Goal: Participate in discussion: Engage in conversation with other users on a specific topic

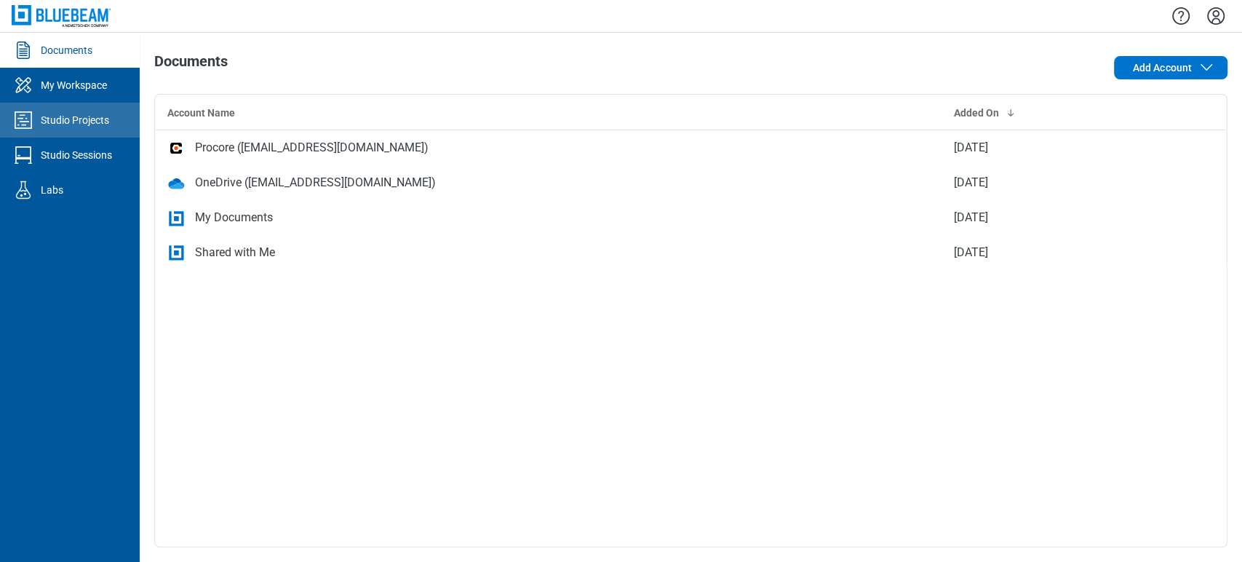
click at [114, 119] on link "Studio Projects" at bounding box center [70, 120] width 140 height 35
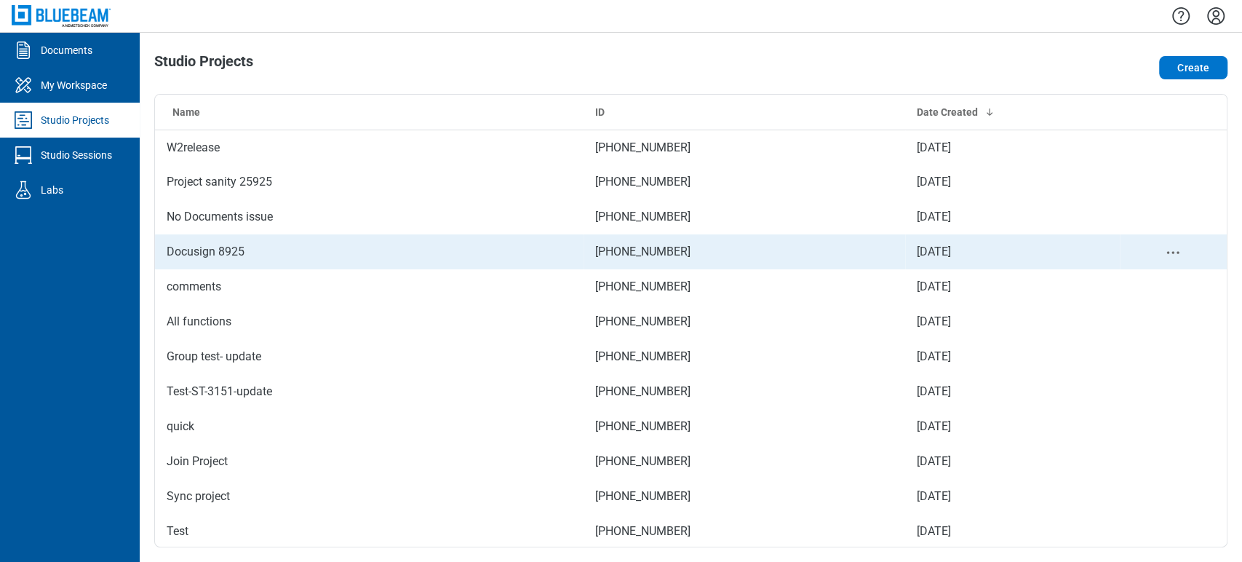
click at [226, 238] on td "Docusign 8925" at bounding box center [369, 251] width 429 height 35
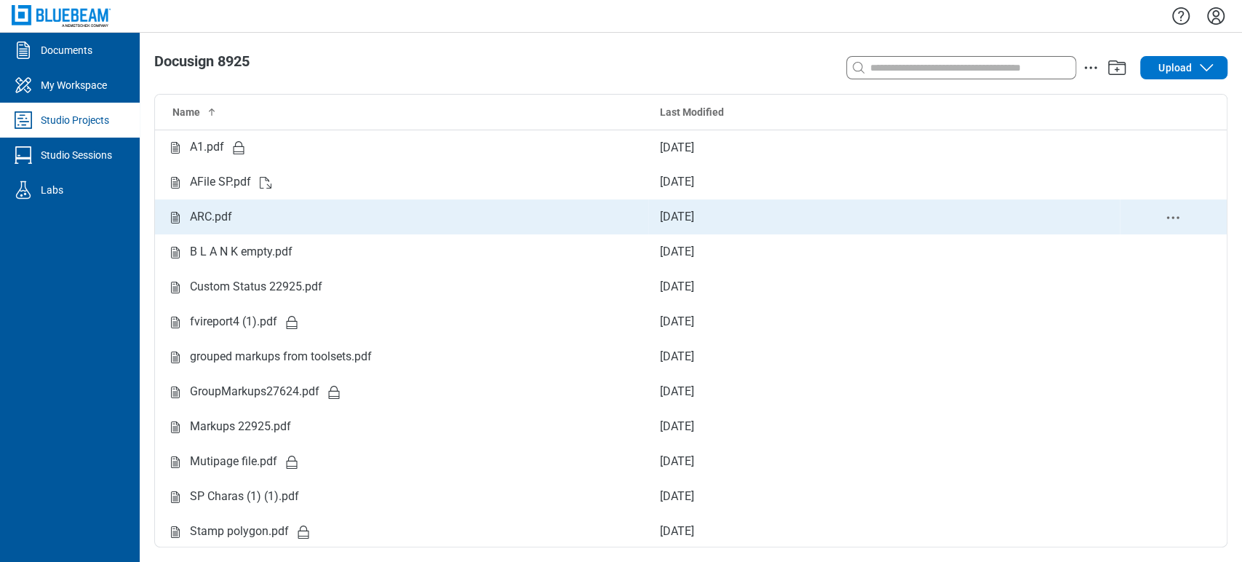
click at [237, 204] on td "ARC.pdf" at bounding box center [401, 216] width 493 height 35
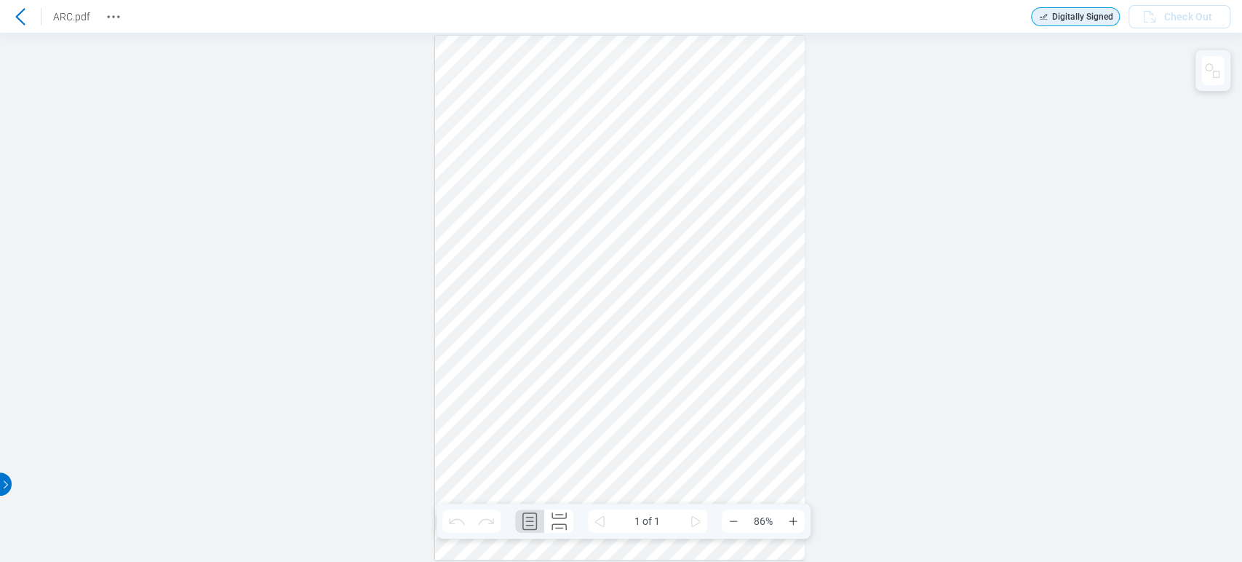
click at [17, 15] on icon at bounding box center [20, 16] width 17 height 17
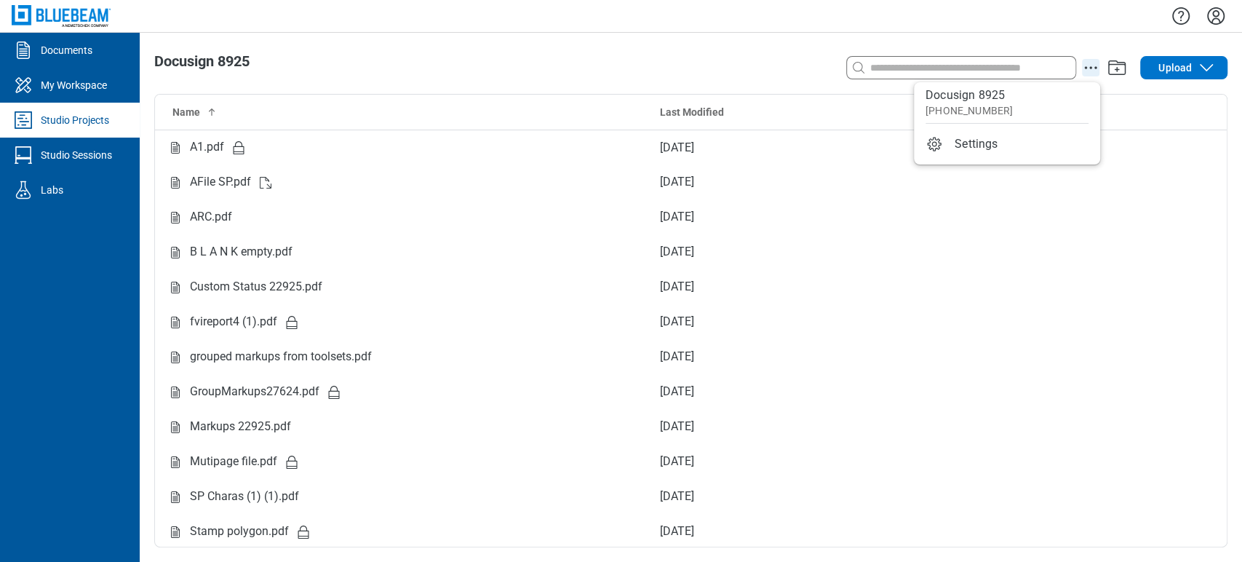
click at [1092, 69] on icon "action-menu" at bounding box center [1090, 67] width 17 height 17
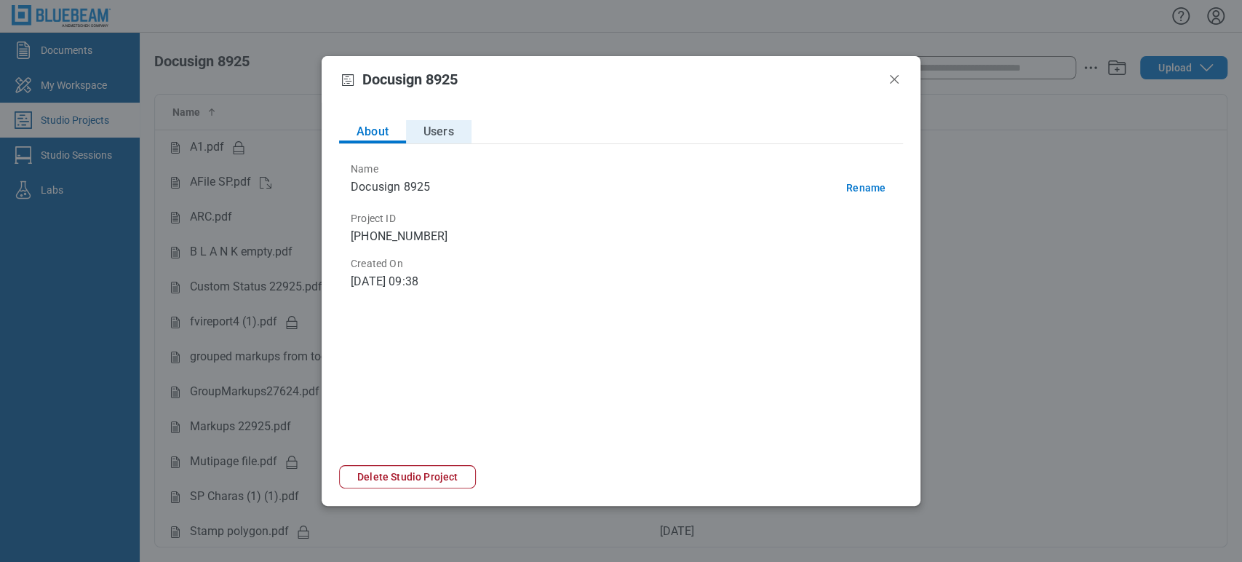
click at [440, 132] on button "Users" at bounding box center [439, 131] width 66 height 23
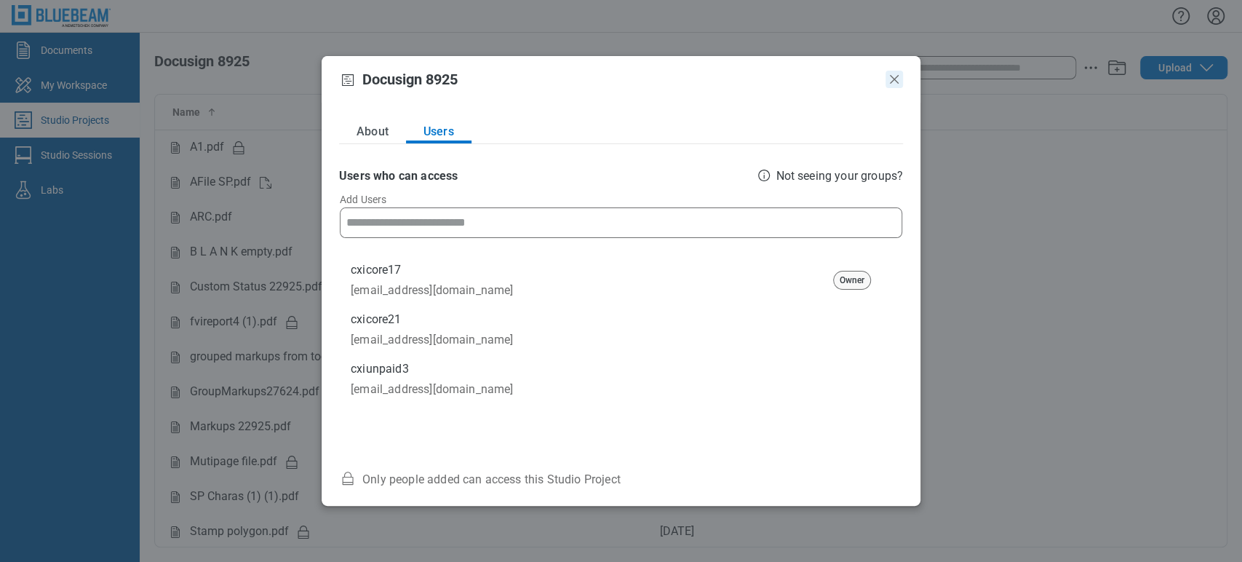
drag, startPoint x: 900, startPoint y: 82, endPoint x: 891, endPoint y: 87, distance: 10.1
click at [898, 84] on icon "Close" at bounding box center [894, 79] width 17 height 17
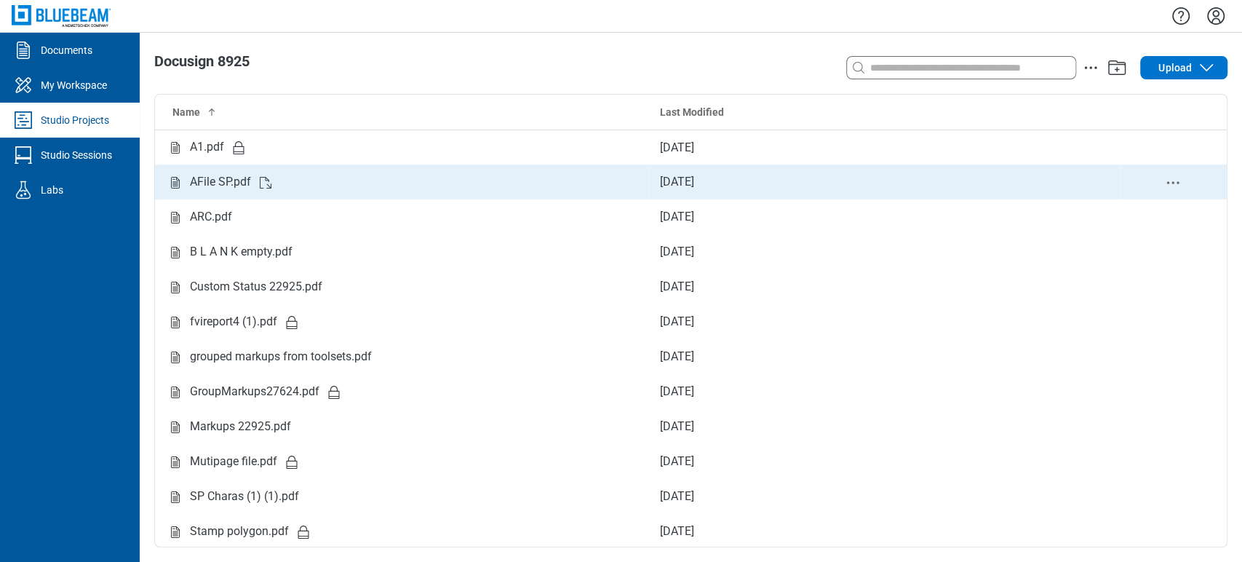
click at [1173, 183] on circle "delete-context-menu" at bounding box center [1174, 182] width 2 height 2
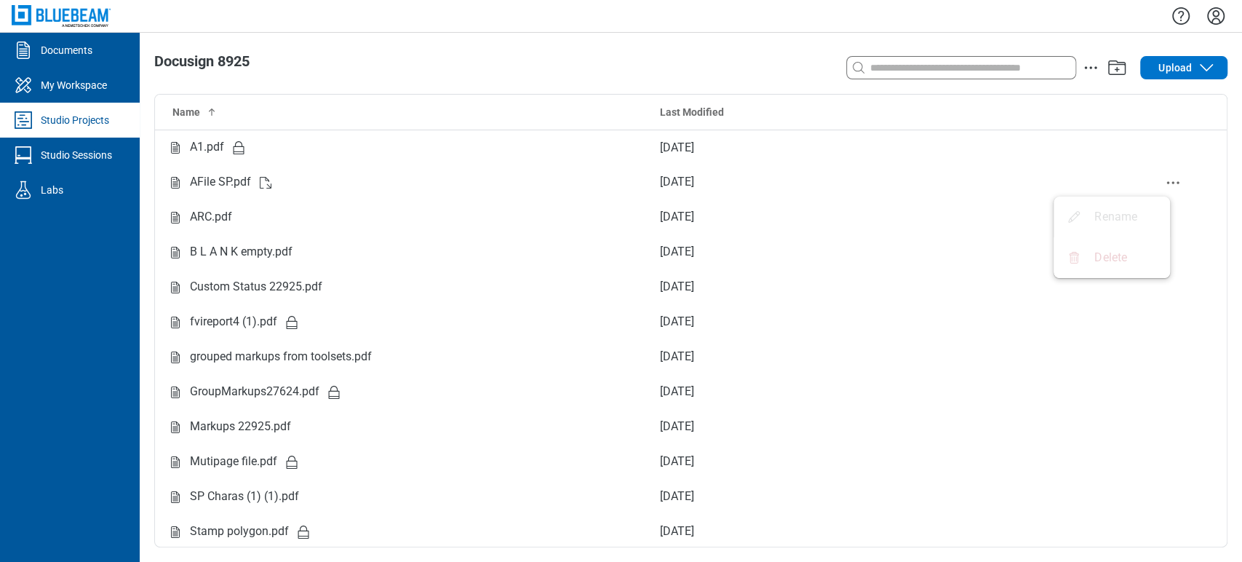
click at [1106, 253] on span "Delete" at bounding box center [1111, 258] width 33 height 16
click at [1103, 213] on span "Rename" at bounding box center [1116, 217] width 43 height 16
click at [697, 29] on div at bounding box center [691, 16] width 1103 height 32
click at [102, 142] on link "Studio Sessions" at bounding box center [70, 155] width 140 height 35
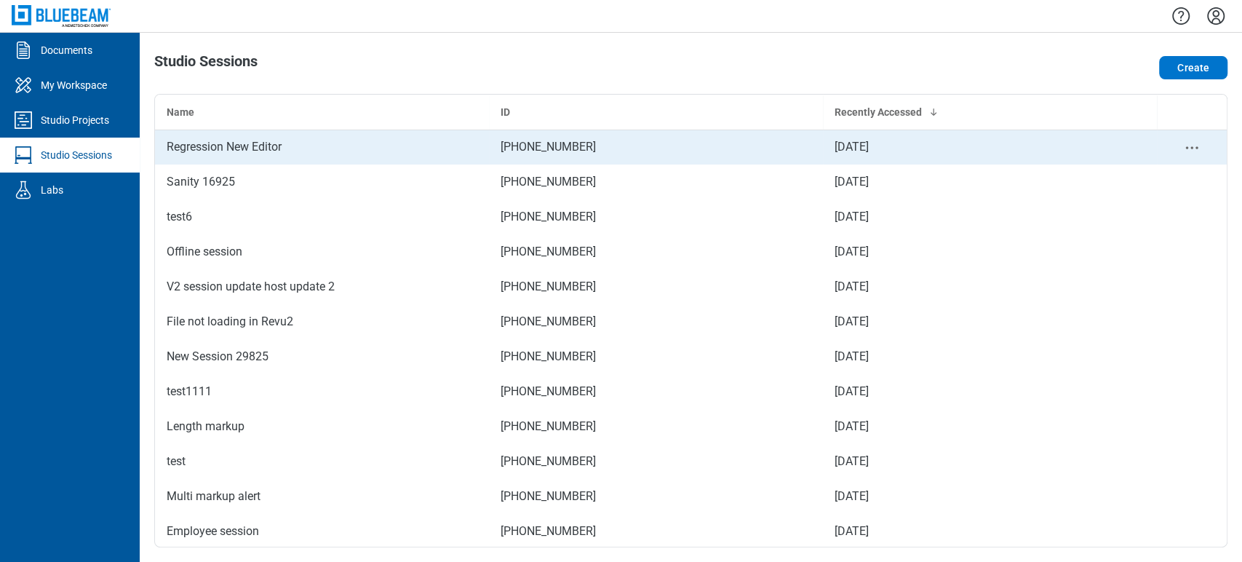
click at [241, 158] on td "Regression New Editor" at bounding box center [322, 147] width 334 height 35
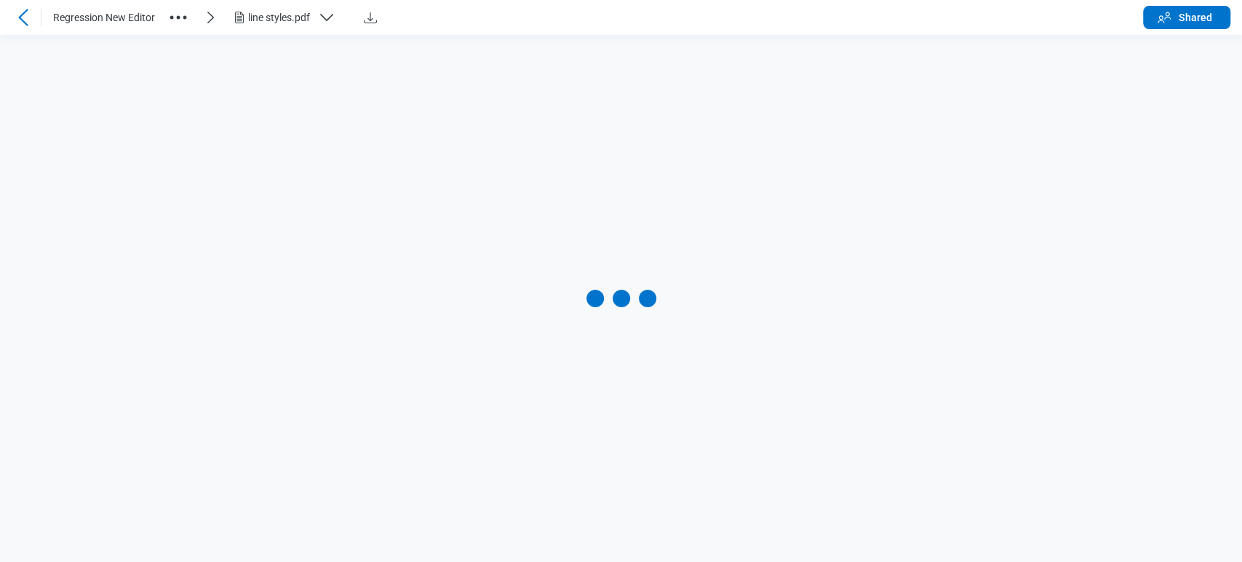
click at [1178, 20] on button "Shared" at bounding box center [1186, 17] width 87 height 23
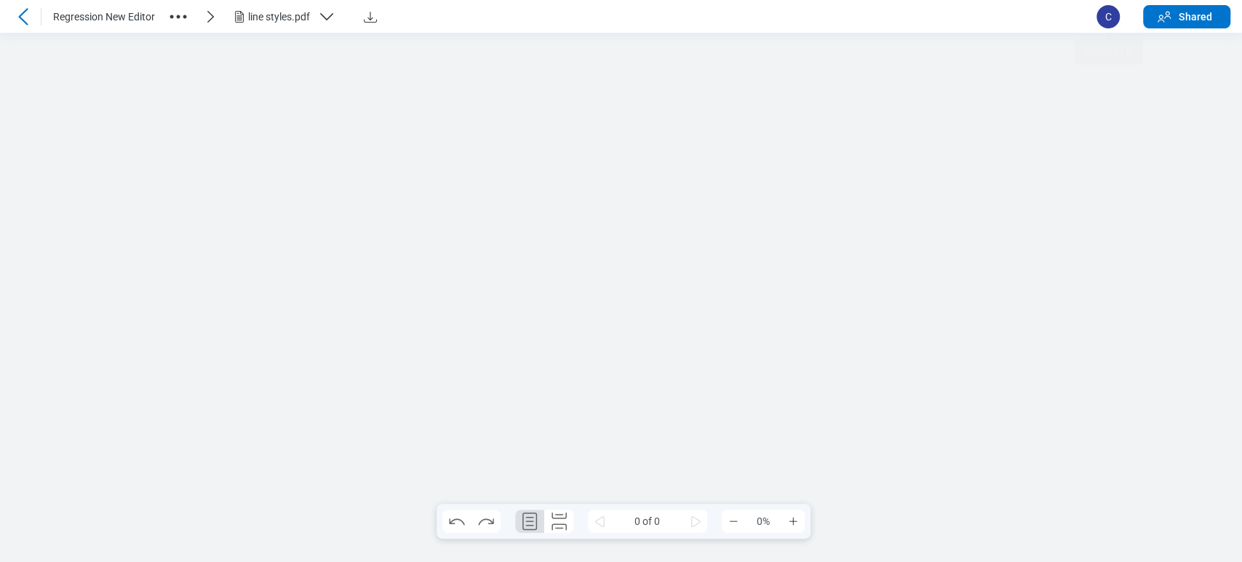
click at [1112, 20] on span "C" at bounding box center [1108, 16] width 23 height 23
click at [1103, 25] on span "C" at bounding box center [1108, 16] width 23 height 23
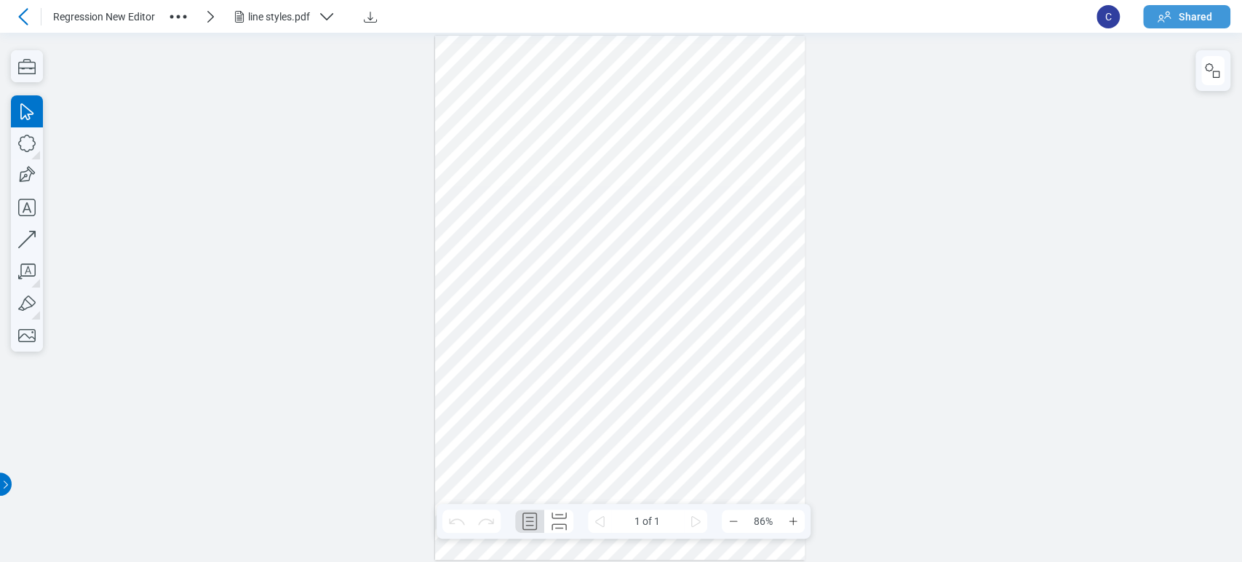
click at [1186, 16] on span "Shared" at bounding box center [1195, 16] width 33 height 15
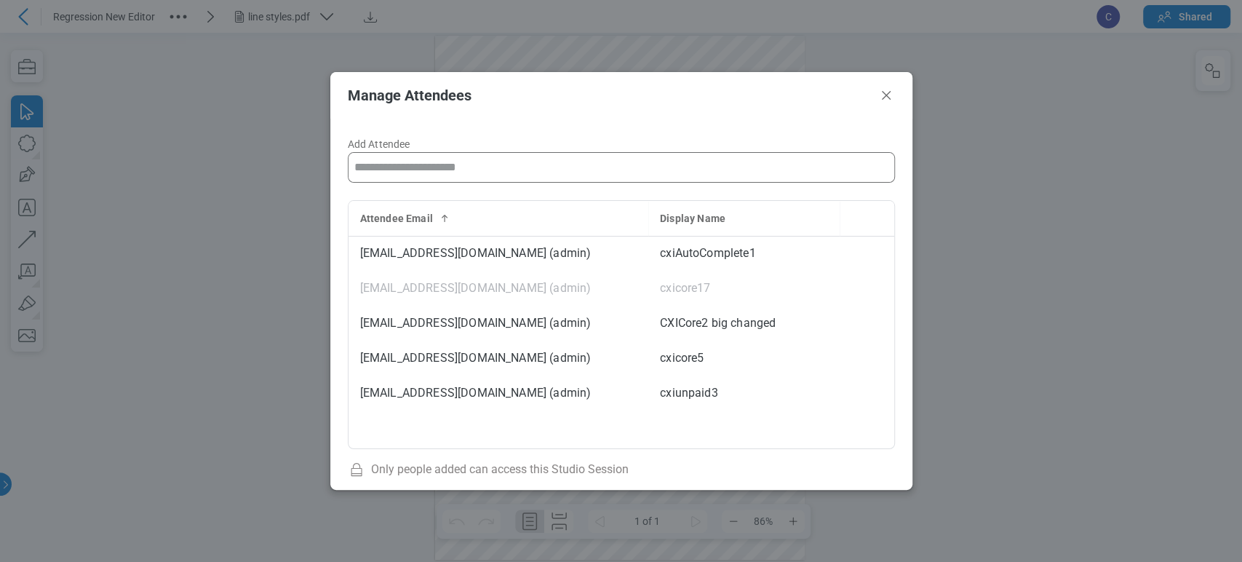
click at [545, 162] on input "Add Attendee" at bounding box center [622, 167] width 546 height 29
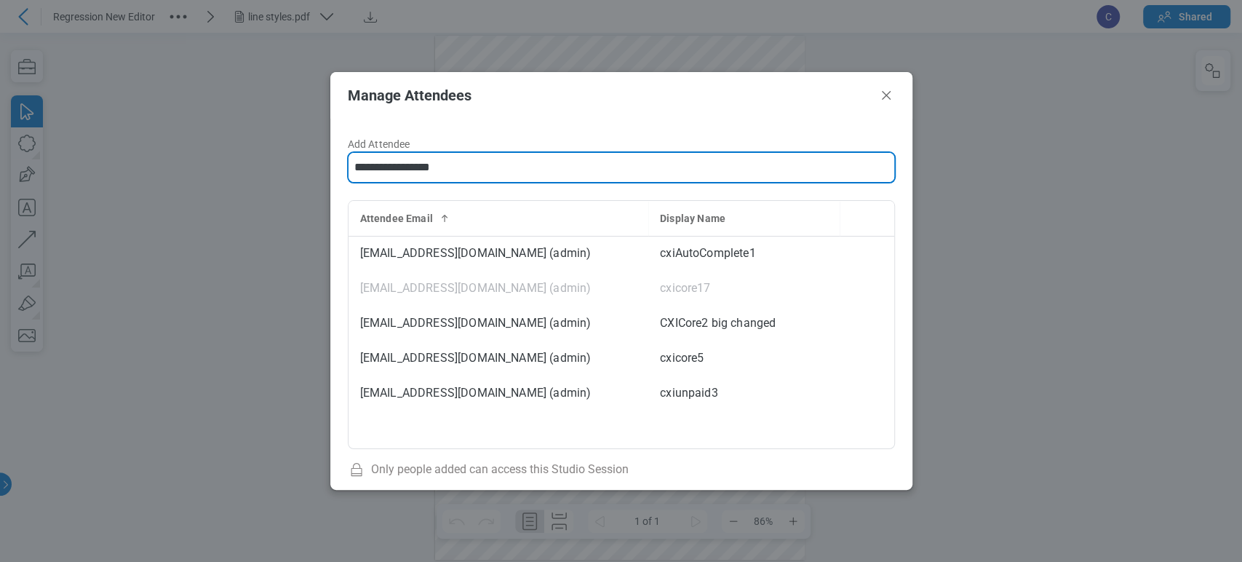
type input "**********"
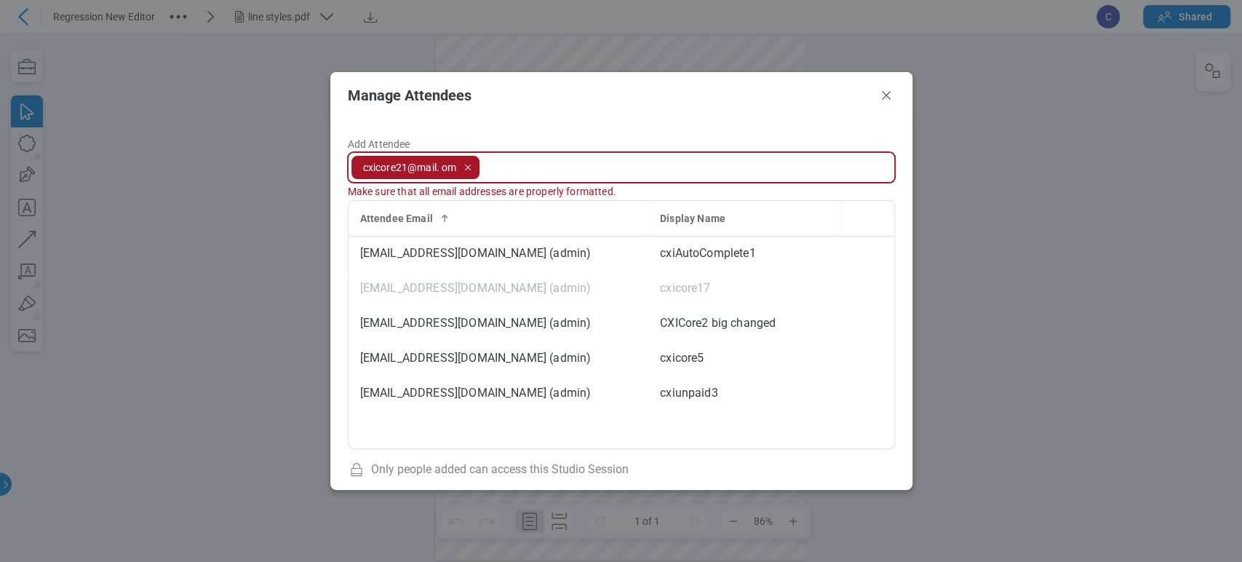
click at [545, 162] on input "Add Attendee cxicore21@mail. om Make sure that all email addresses are properly…" at bounding box center [689, 167] width 408 height 29
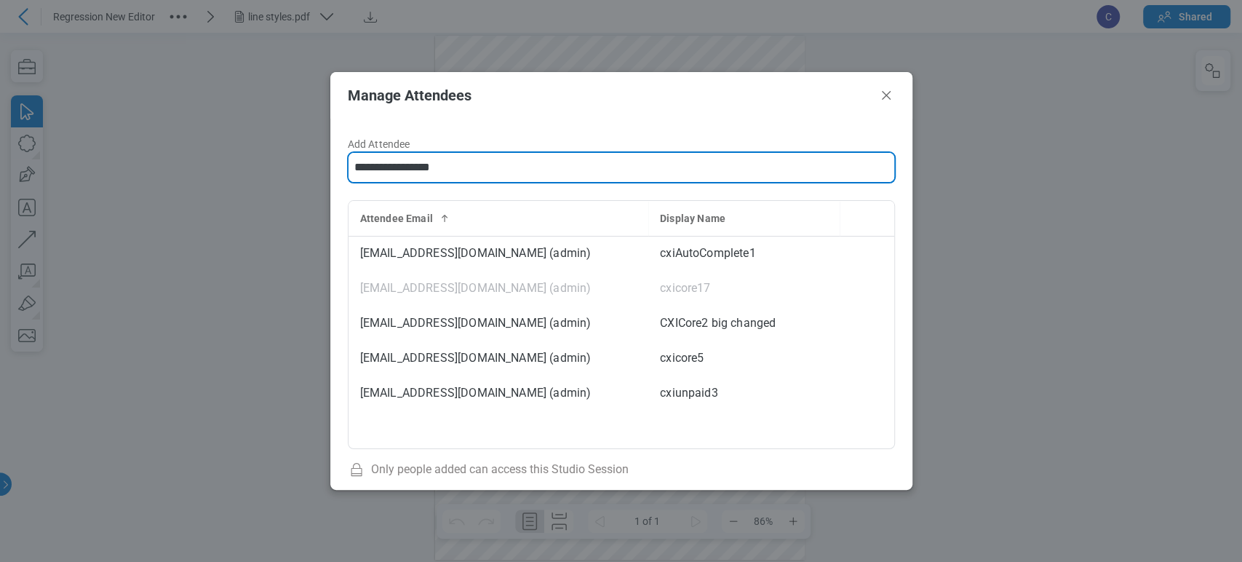
type input "**********"
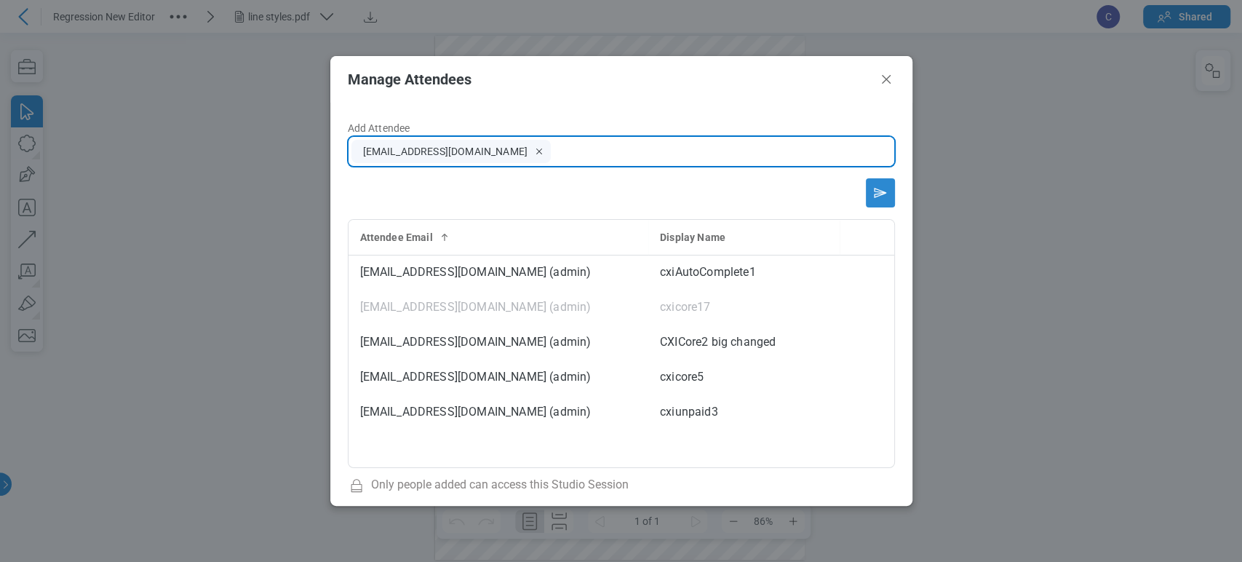
click at [869, 182] on icon "Send email invitation" at bounding box center [880, 192] width 23 height 23
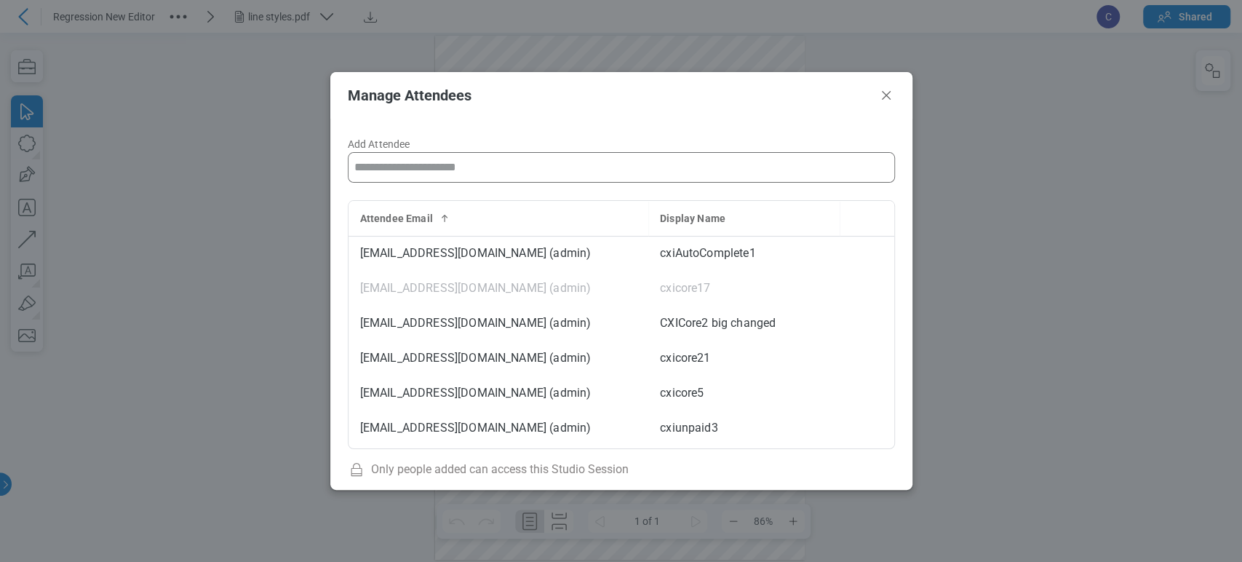
click at [896, 108] on header "Manage Attendees" at bounding box center [621, 95] width 582 height 47
click at [885, 92] on icon "Close" at bounding box center [886, 95] width 17 height 17
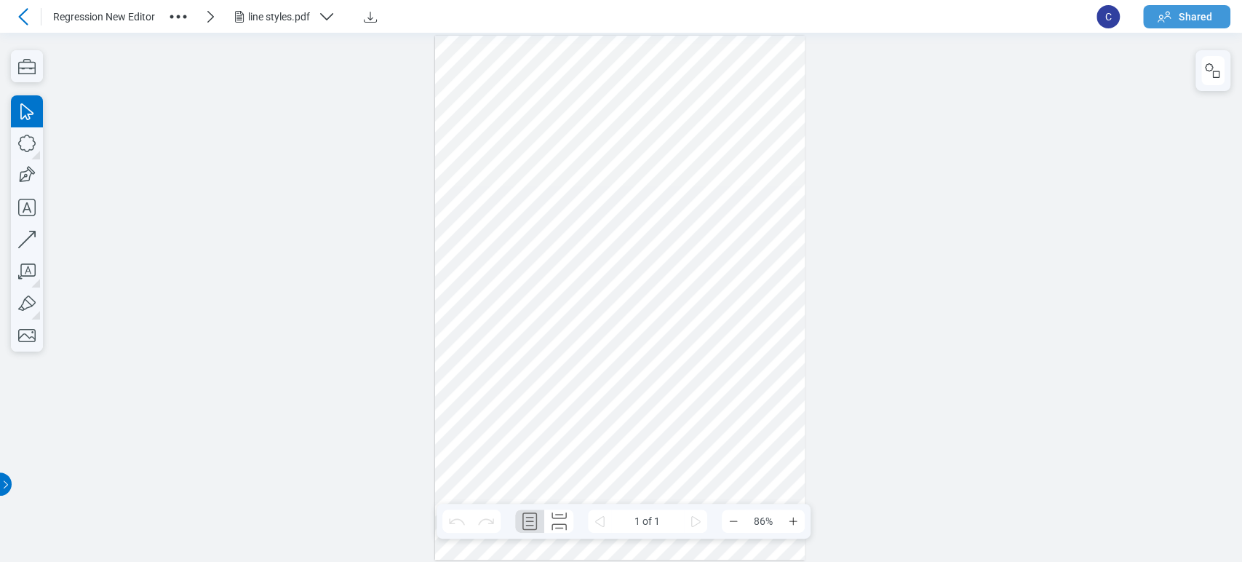
click at [1192, 17] on span "Shared" at bounding box center [1195, 16] width 33 height 15
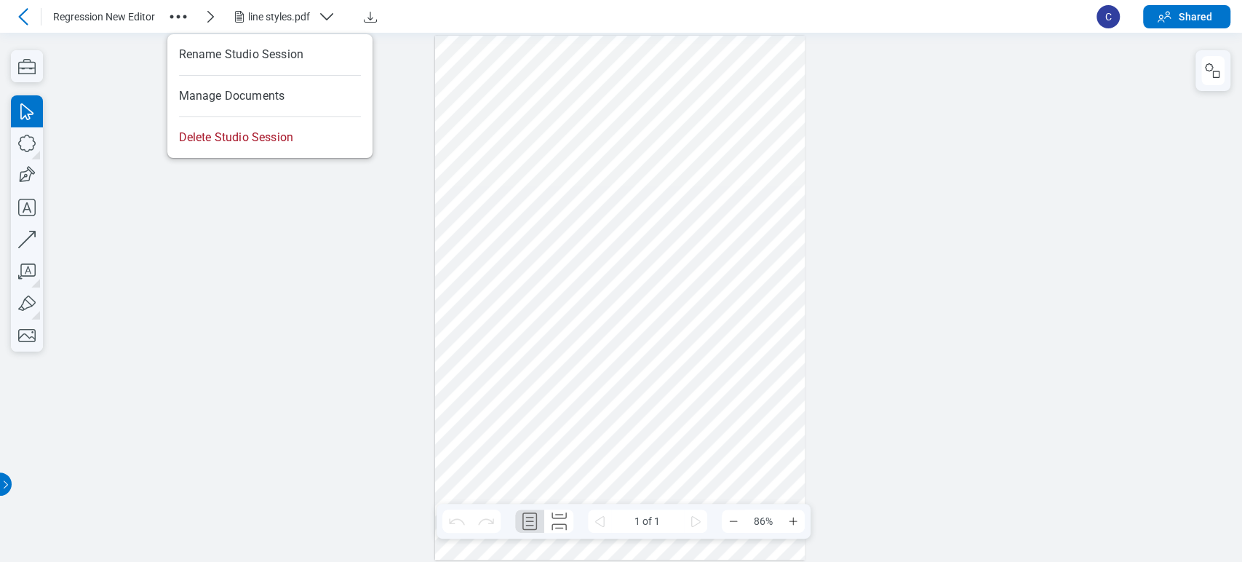
click at [190, 18] on icon "button" at bounding box center [178, 16] width 23 height 23
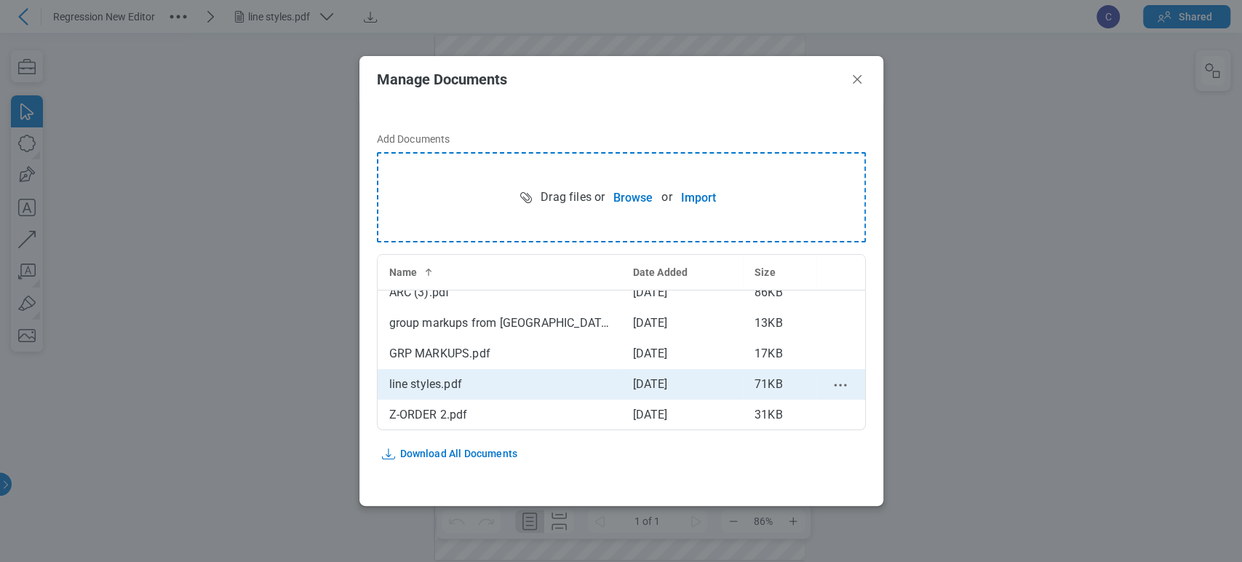
scroll to position [7, 0]
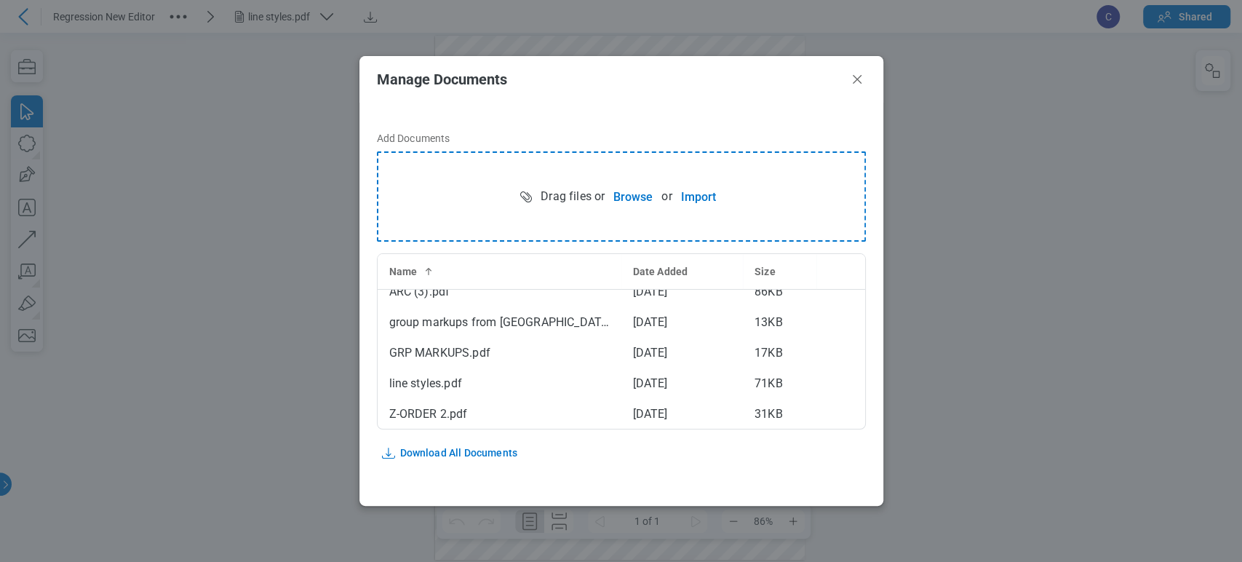
click at [866, 76] on header "Manage Documents" at bounding box center [622, 79] width 524 height 47
click at [860, 76] on icon "Close" at bounding box center [857, 79] width 17 height 17
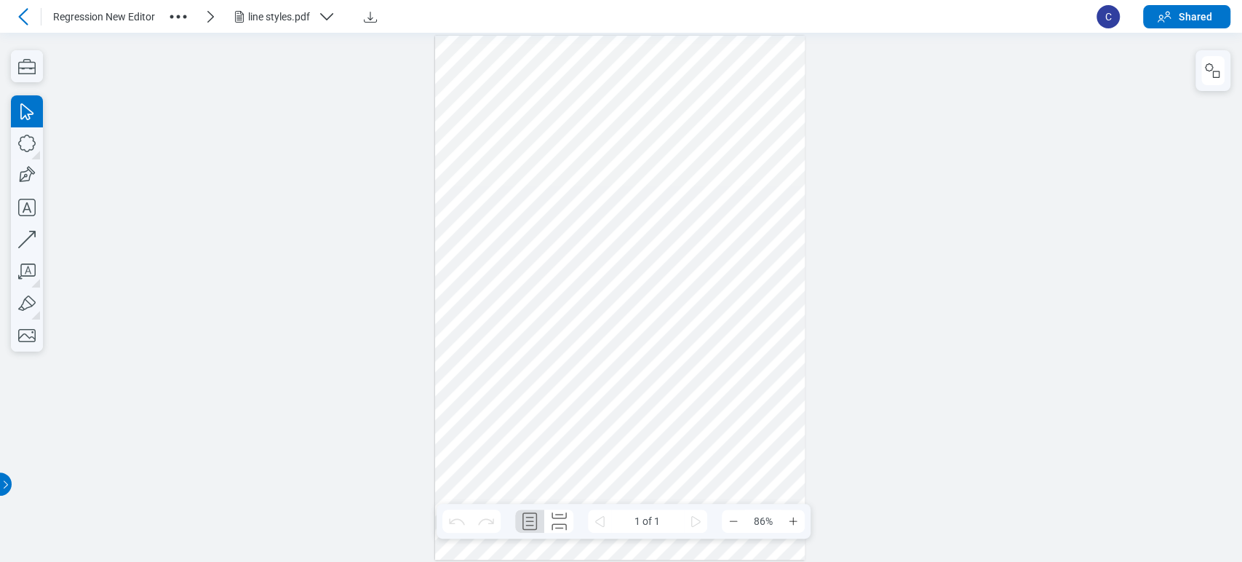
click at [176, 16] on icon "button" at bounding box center [178, 16] width 23 height 23
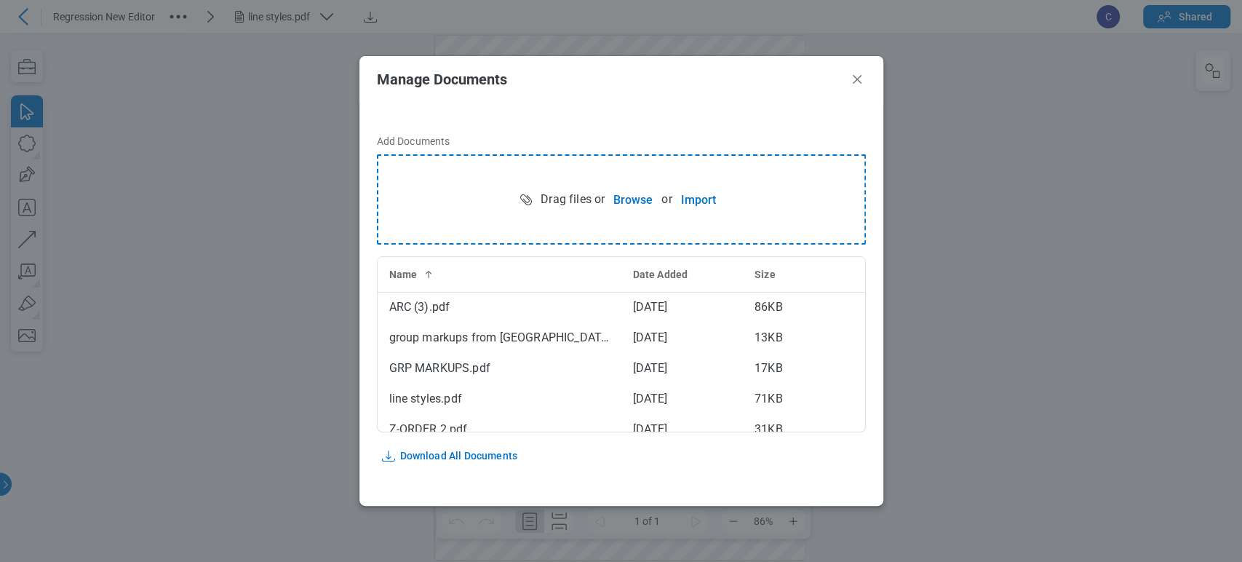
scroll to position [0, 0]
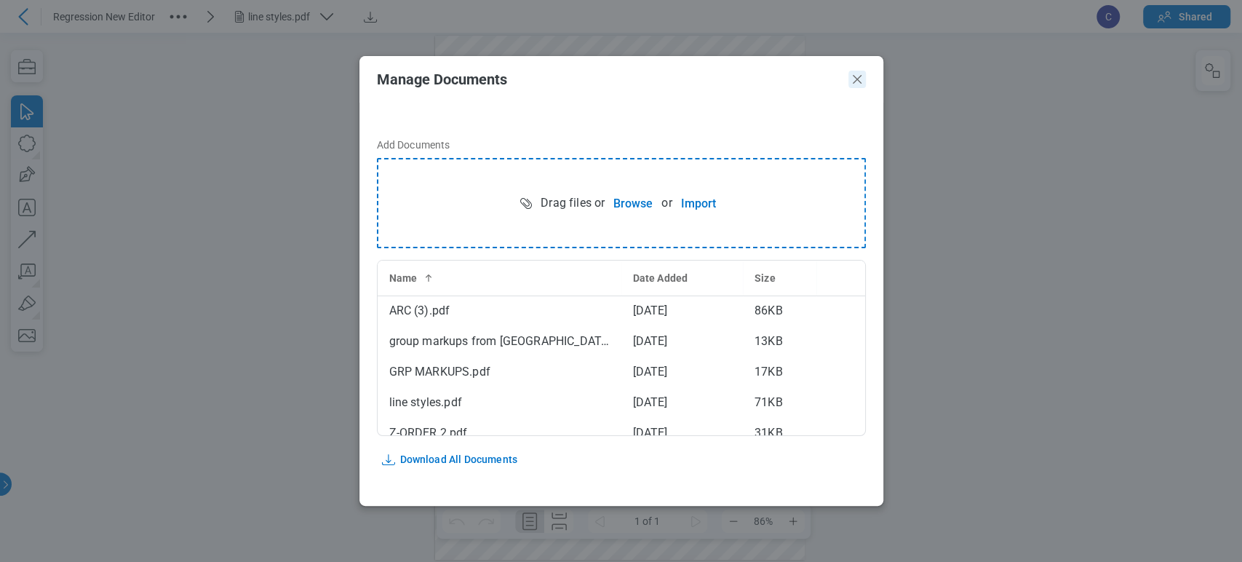
click at [852, 81] on icon "Close" at bounding box center [857, 79] width 17 height 17
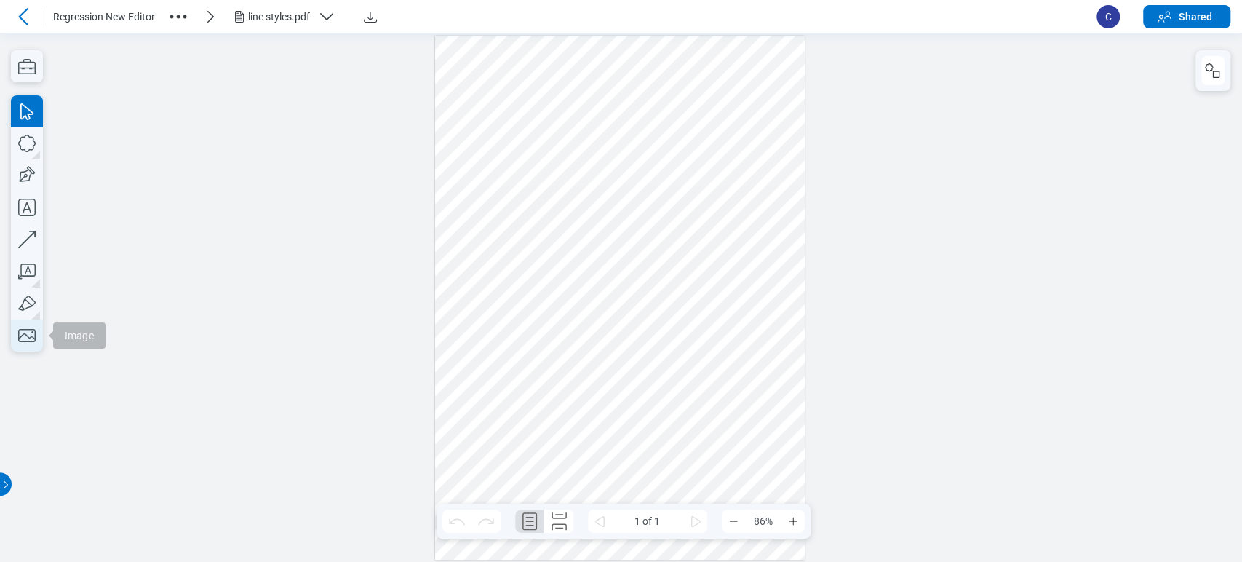
click at [23, 331] on icon "button" at bounding box center [27, 336] width 32 height 32
drag, startPoint x: 624, startPoint y: 386, endPoint x: 684, endPoint y: 448, distance: 87.0
click at [684, 448] on div at bounding box center [620, 298] width 370 height 524
click at [685, 450] on div at bounding box center [620, 298] width 370 height 524
click at [711, 443] on div at bounding box center [620, 298] width 370 height 524
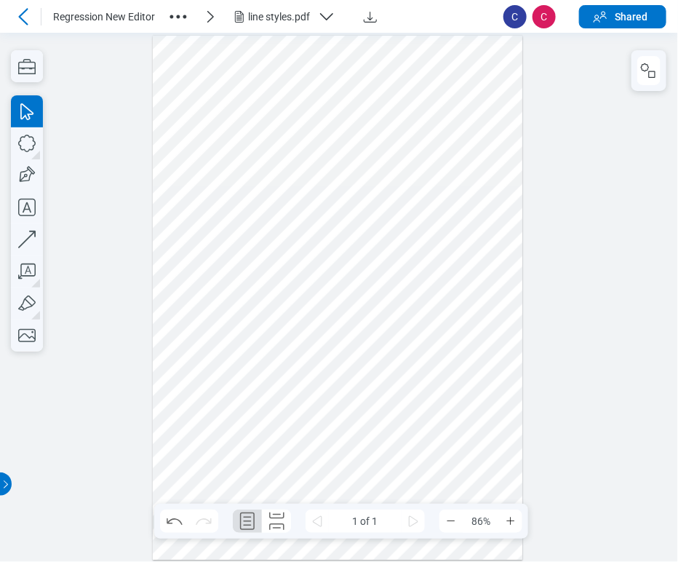
click at [335, 277] on div at bounding box center [338, 298] width 370 height 524
click at [293, 397] on div at bounding box center [338, 298] width 370 height 524
click at [361, 320] on div at bounding box center [338, 298] width 370 height 524
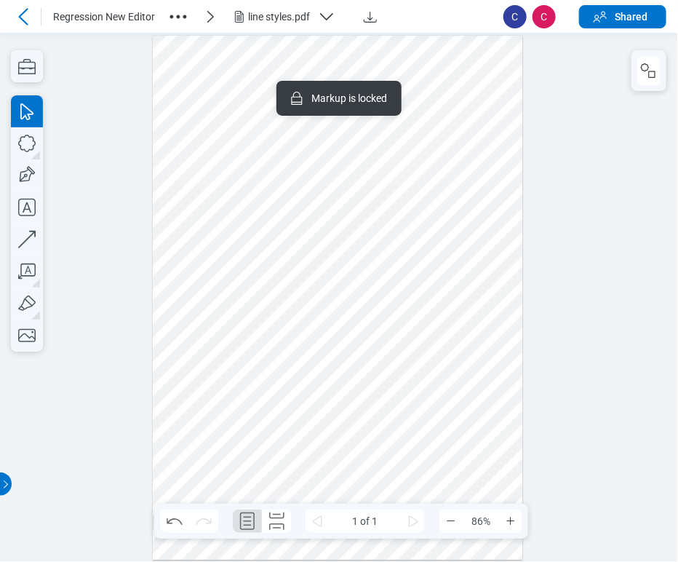
click at [384, 436] on div at bounding box center [338, 298] width 370 height 524
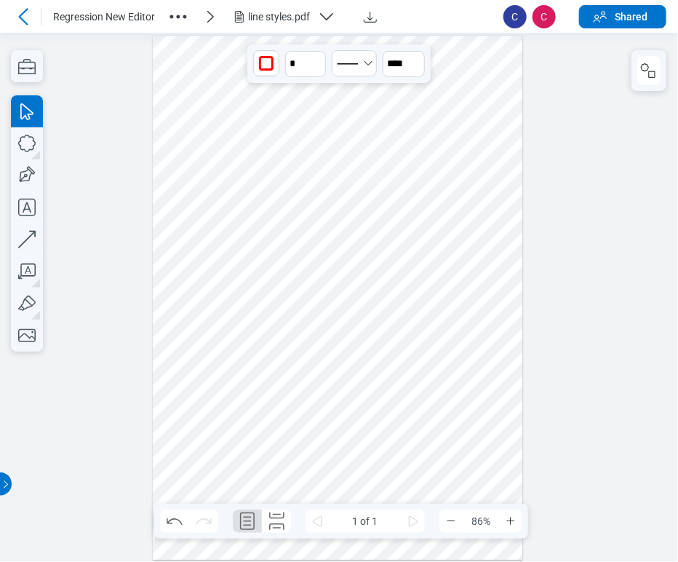
click at [359, 328] on div at bounding box center [338, 298] width 370 height 524
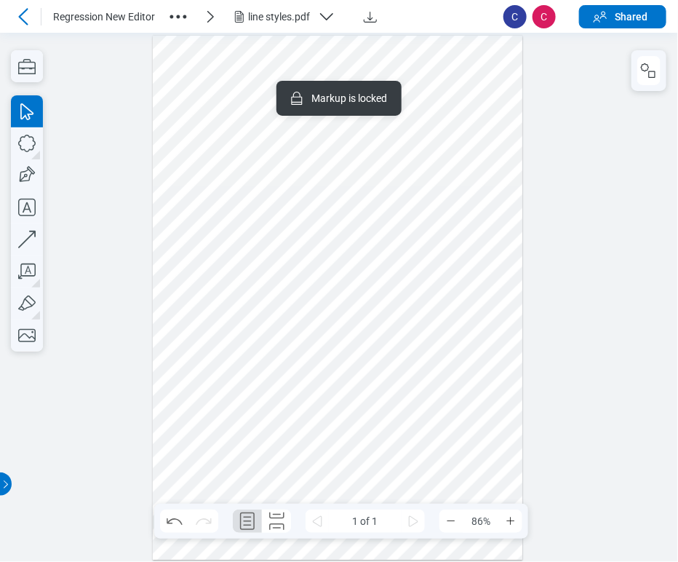
click at [364, 405] on div at bounding box center [338, 298] width 370 height 524
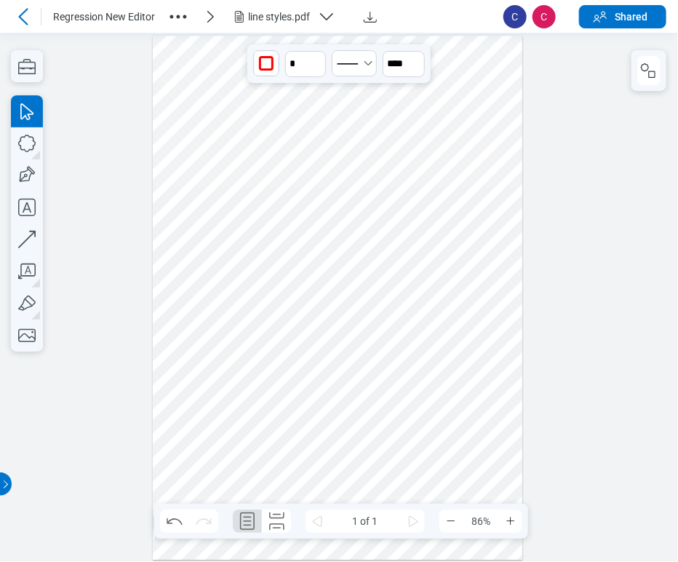
click at [25, 19] on icon at bounding box center [23, 16] width 17 height 17
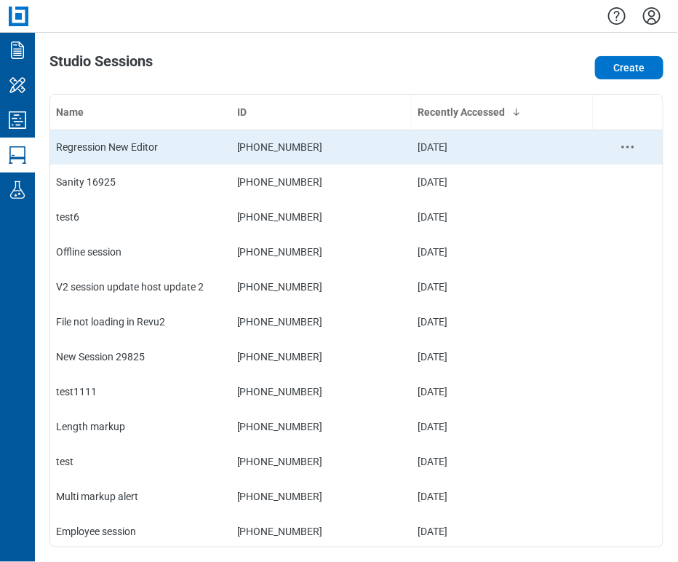
click at [105, 156] on td "Regression New Editor" at bounding box center [140, 147] width 181 height 35
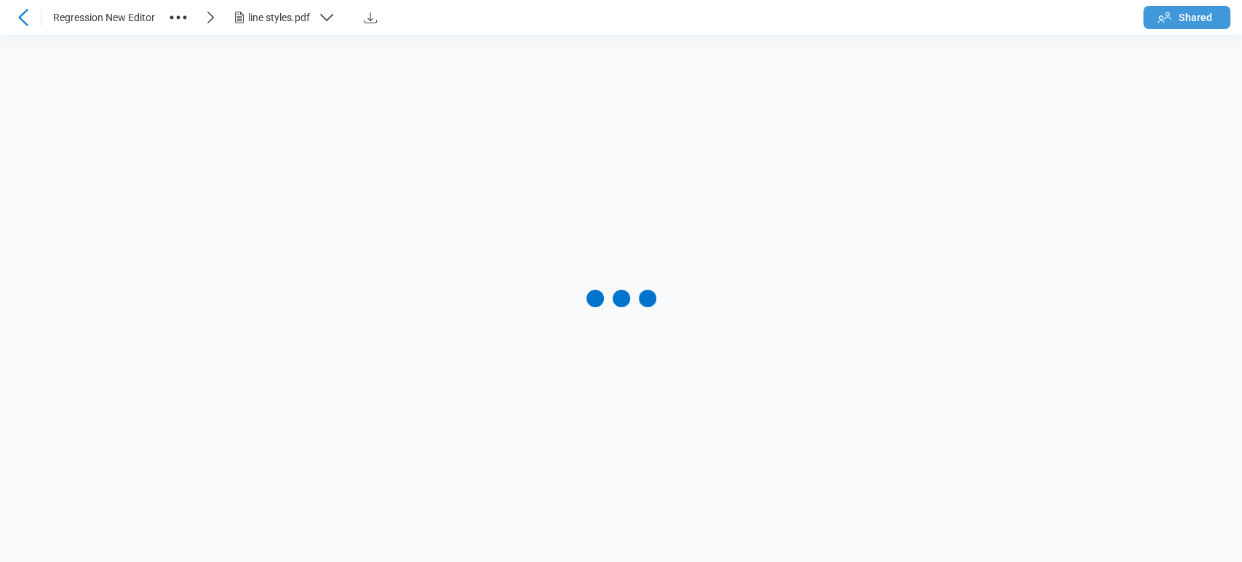
click at [1178, 9] on button "Shared" at bounding box center [1186, 17] width 87 height 23
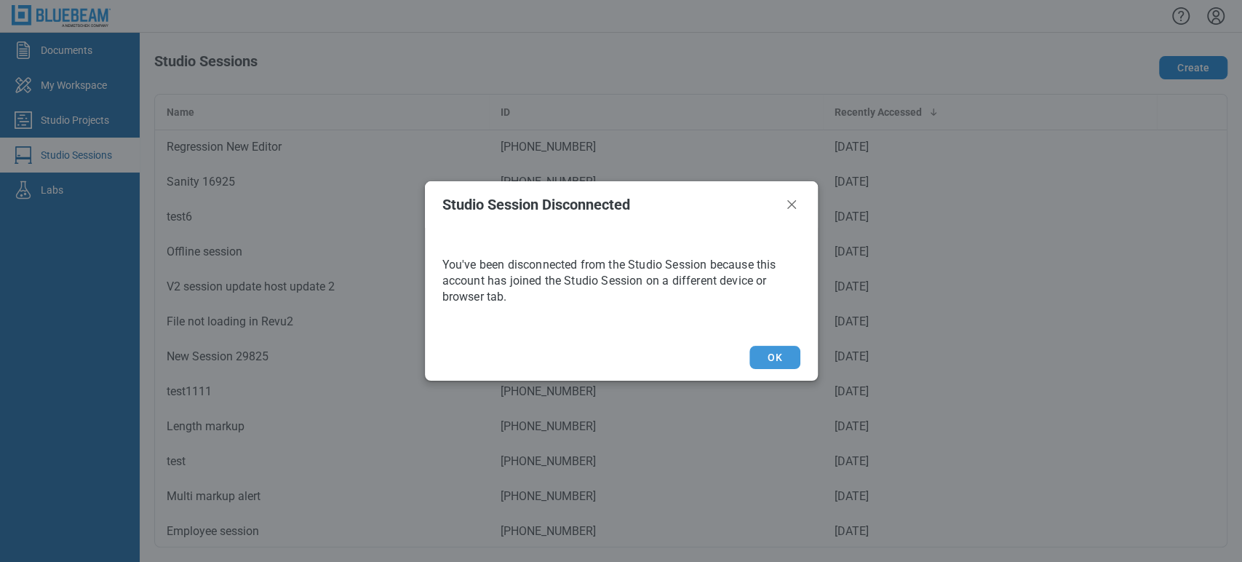
click at [790, 356] on button "OK" at bounding box center [775, 357] width 50 height 23
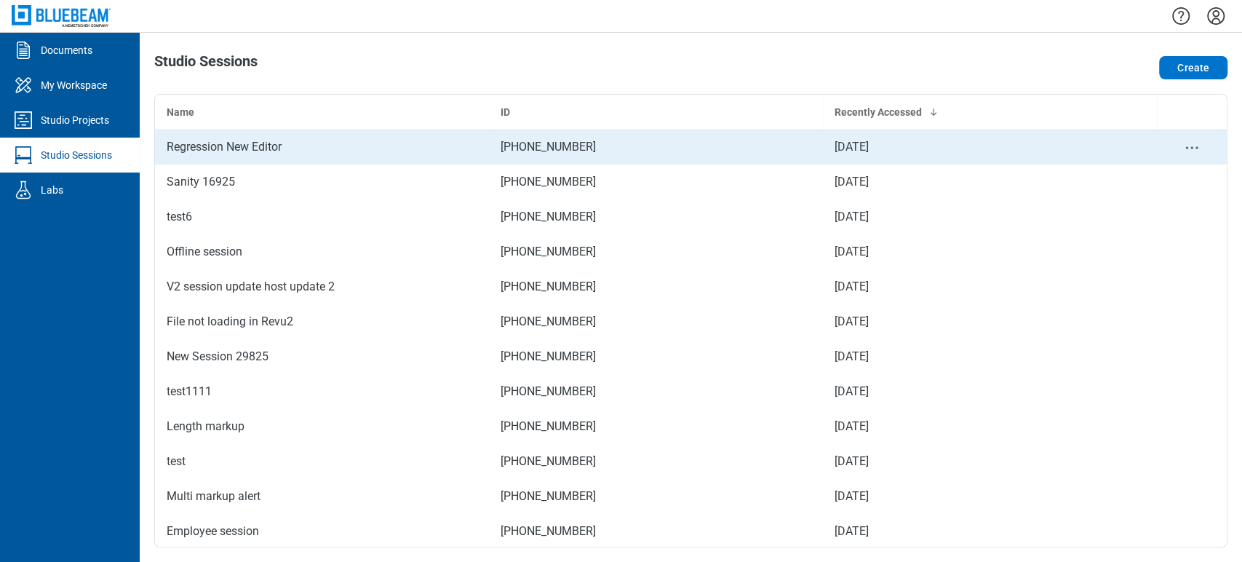
click at [297, 145] on div "Regression New Editor" at bounding box center [322, 146] width 311 height 17
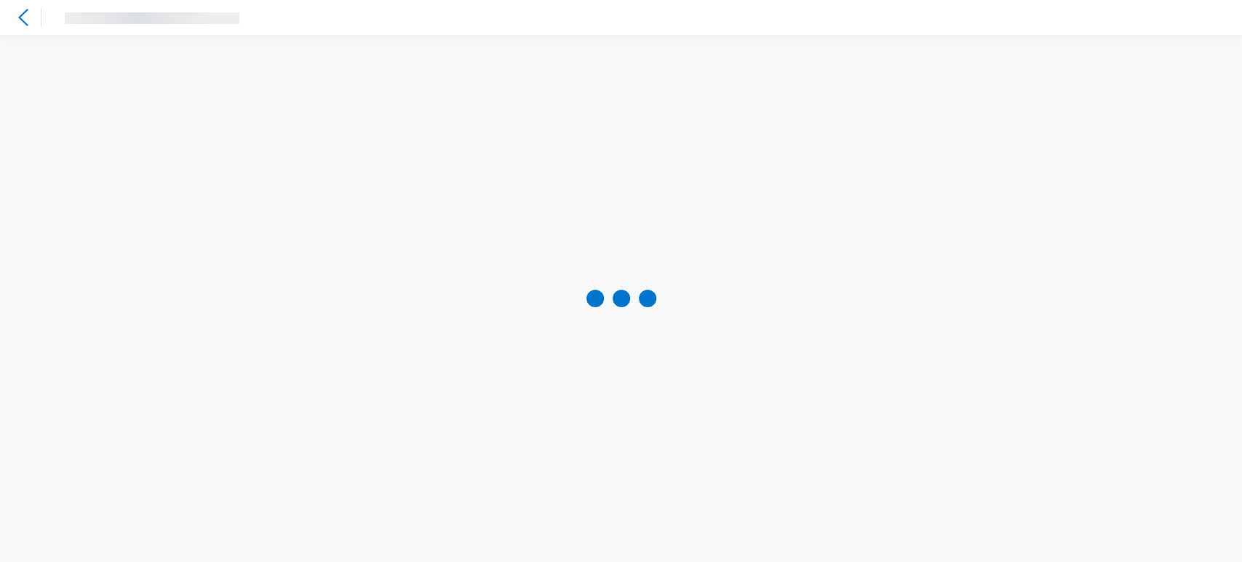
click at [297, 146] on div at bounding box center [621, 298] width 1242 height 527
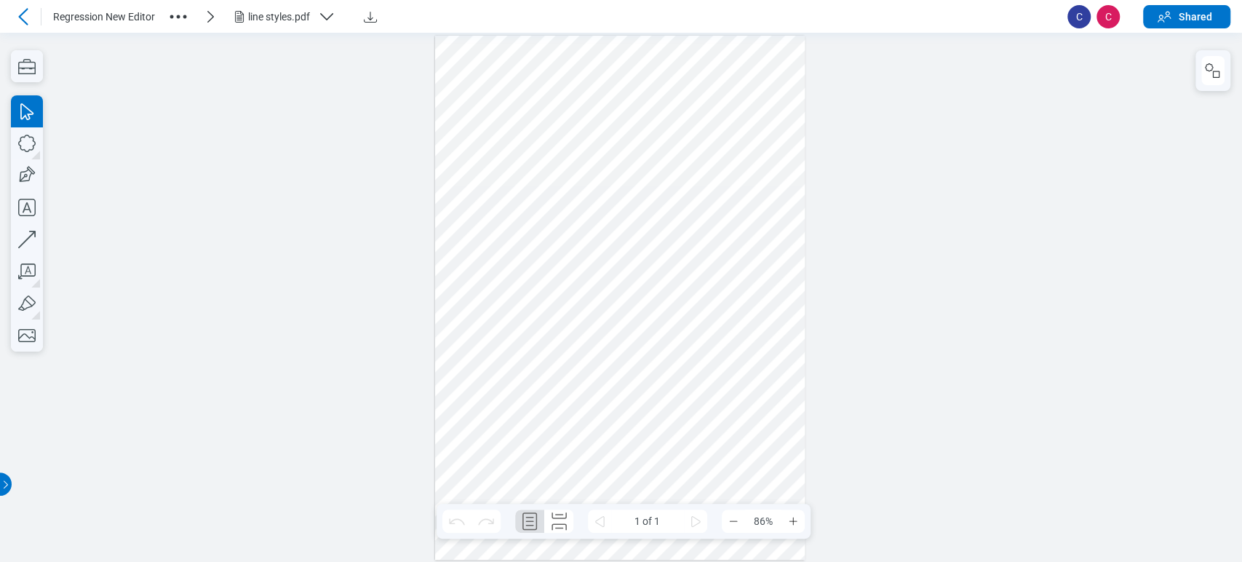
click at [274, 11] on div "line styles.pdf" at bounding box center [280, 16] width 64 height 15
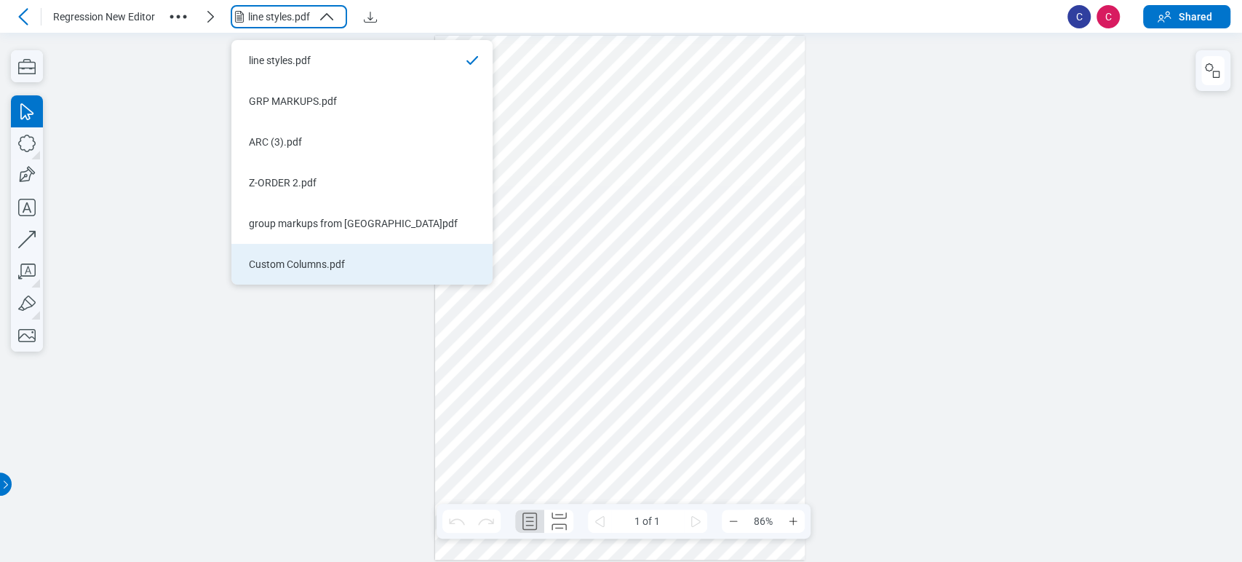
click at [280, 260] on div "Custom Columns.pdf" at bounding box center [353, 264] width 209 height 15
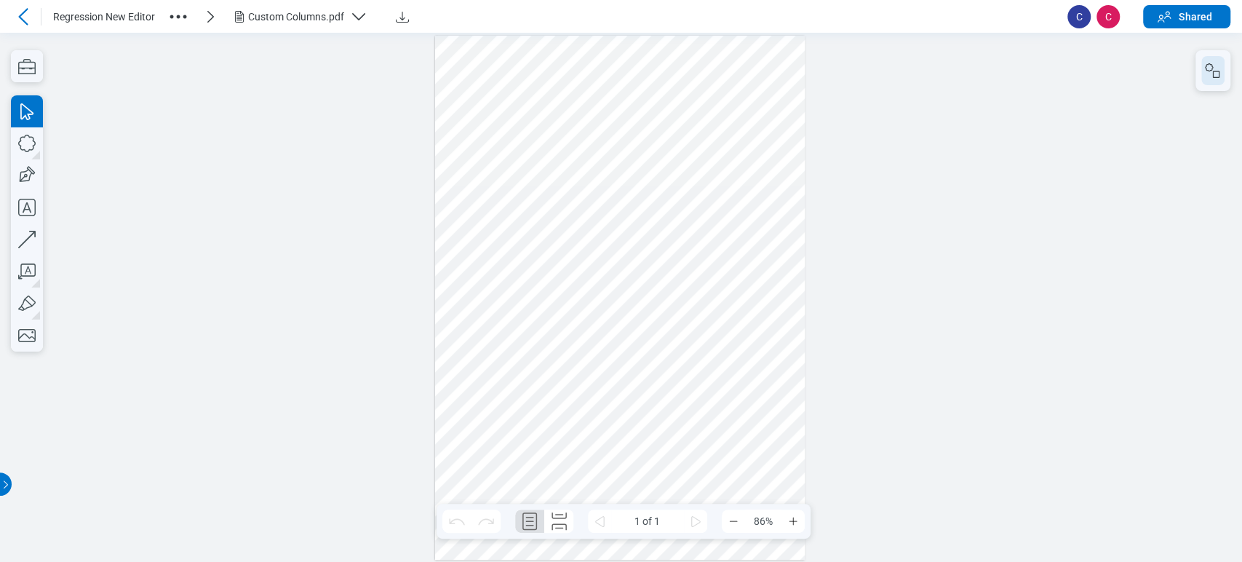
click at [1210, 65] on icon "button" at bounding box center [1209, 67] width 8 height 8
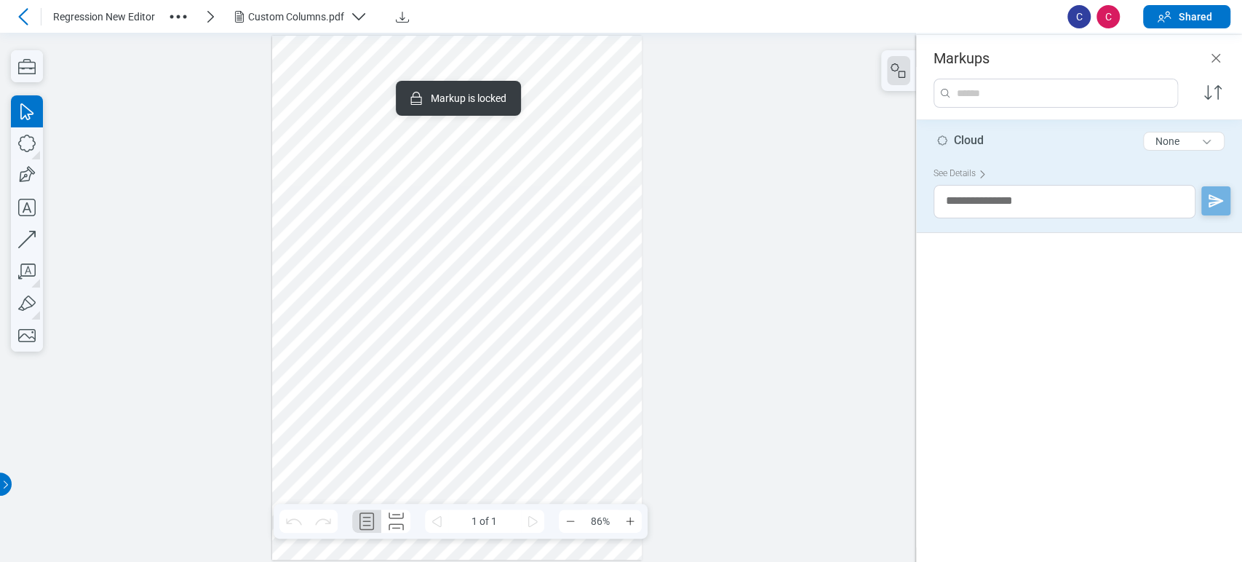
click at [396, 67] on div at bounding box center [457, 298] width 370 height 524
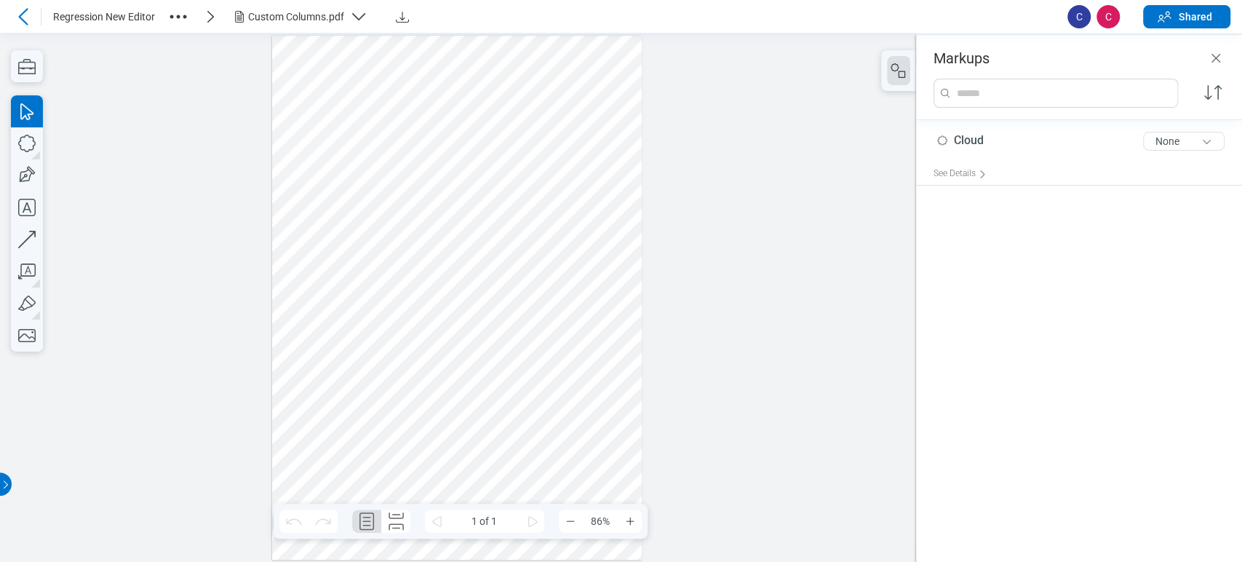
drag, startPoint x: 396, startPoint y: 67, endPoint x: 402, endPoint y: 79, distance: 13.0
click at [421, 124] on div at bounding box center [457, 298] width 370 height 524
click at [402, 79] on div at bounding box center [457, 298] width 370 height 524
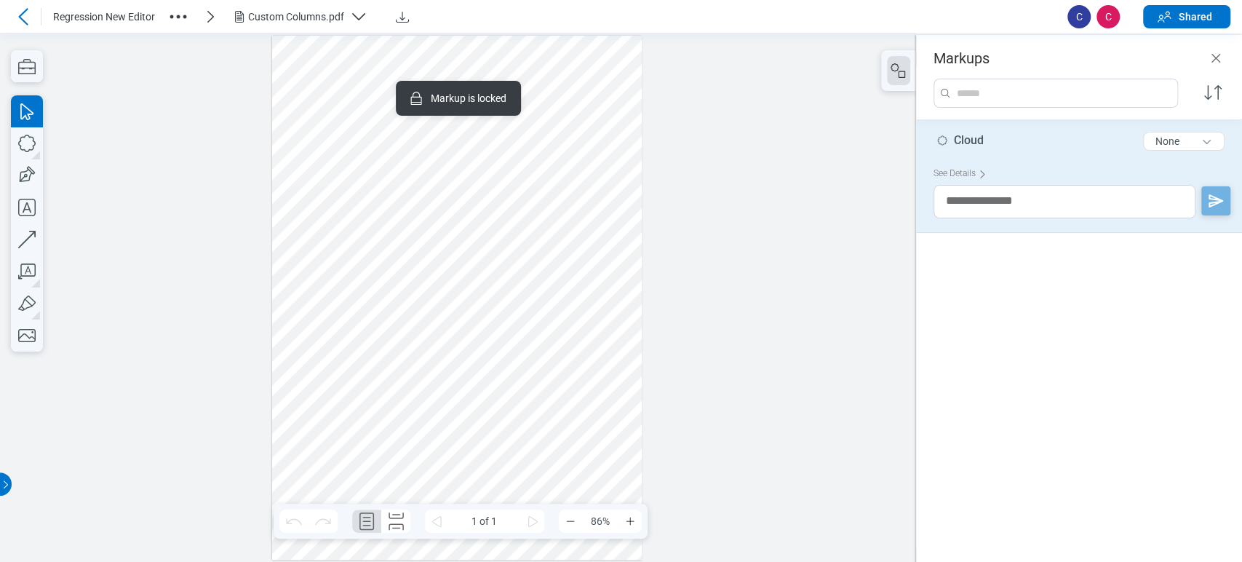
drag, startPoint x: 378, startPoint y: 82, endPoint x: 392, endPoint y: 195, distance: 114.3
click at [392, 195] on div at bounding box center [457, 298] width 370 height 524
click at [703, 86] on div at bounding box center [458, 297] width 916 height 529
click at [523, 211] on div at bounding box center [457, 298] width 370 height 524
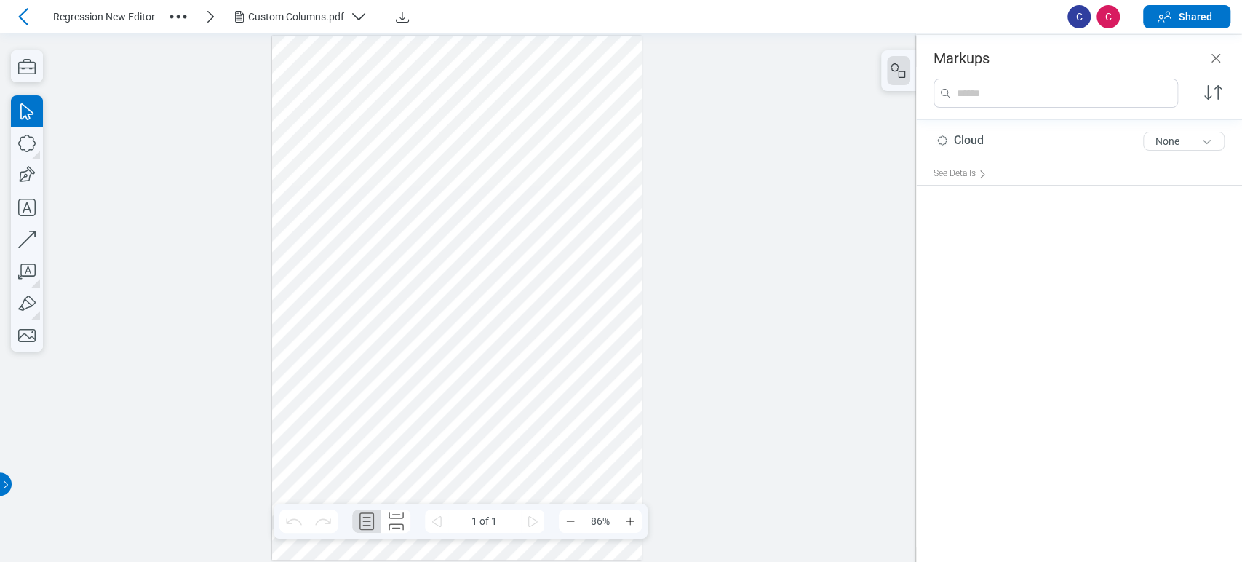
click at [395, 84] on div at bounding box center [457, 298] width 370 height 524
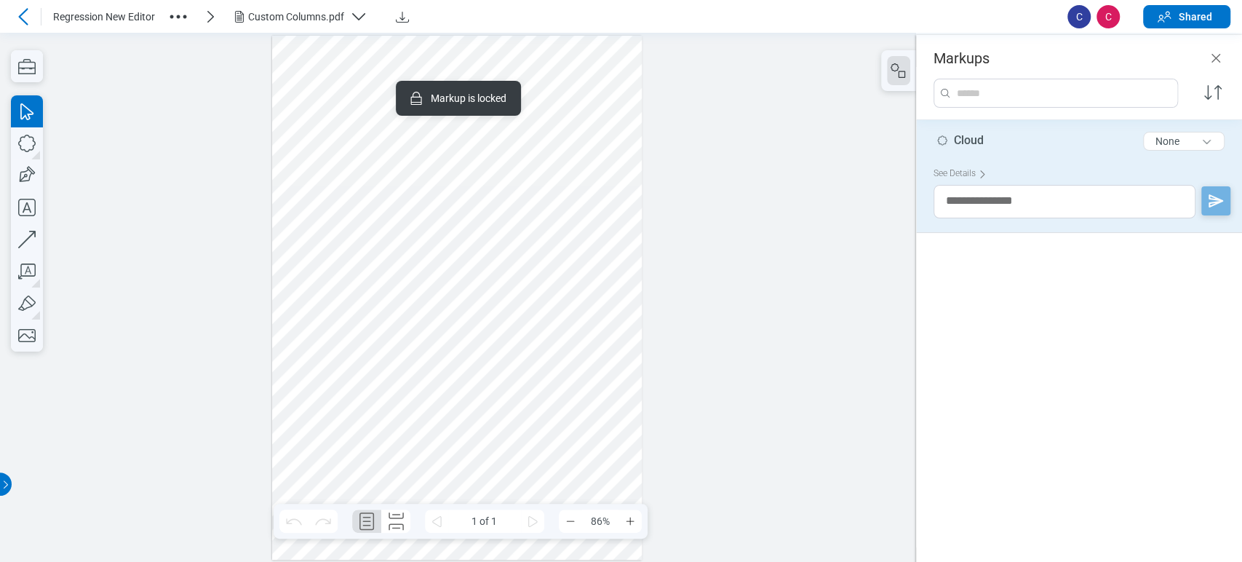
click at [30, 17] on icon at bounding box center [23, 16] width 17 height 17
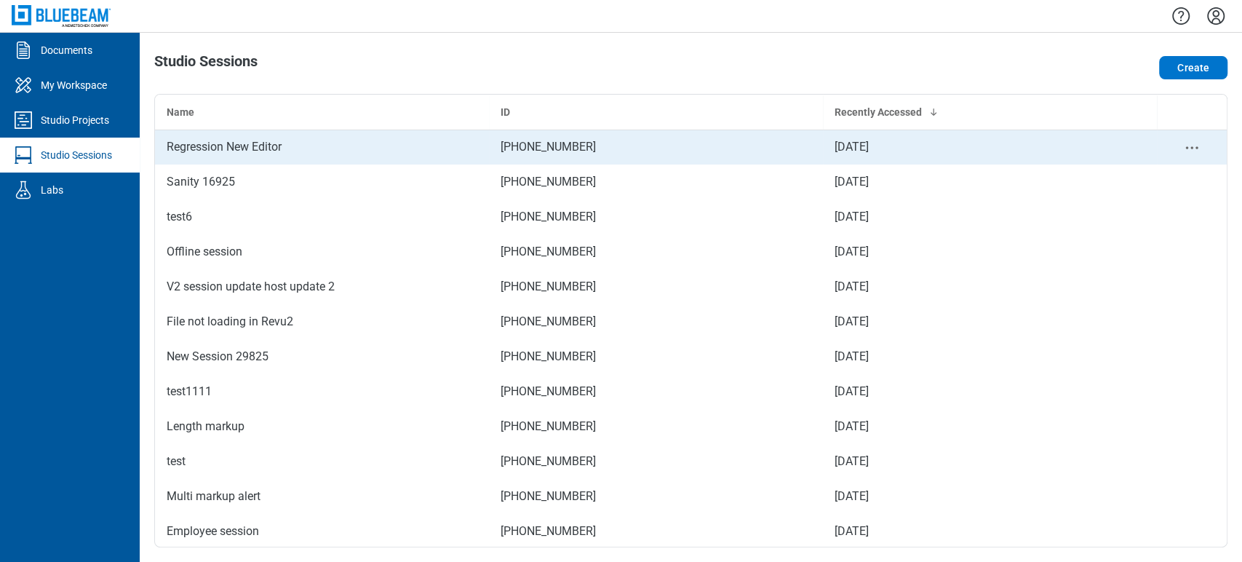
click at [309, 149] on div "Regression New Editor" at bounding box center [322, 146] width 311 height 17
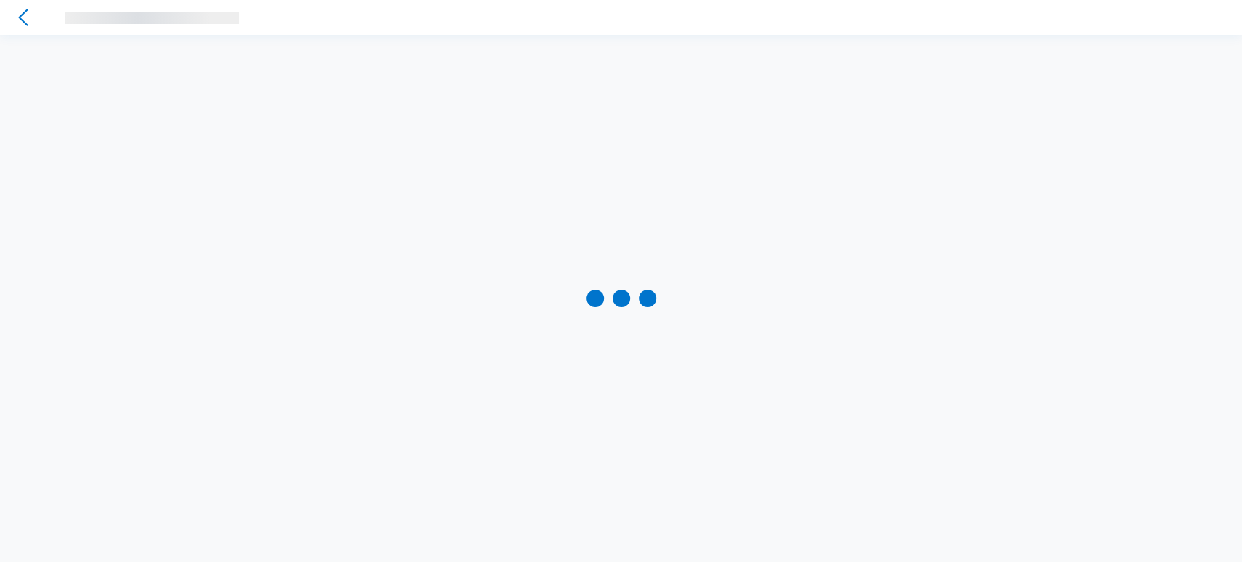
click at [309, 148] on div at bounding box center [621, 298] width 1242 height 527
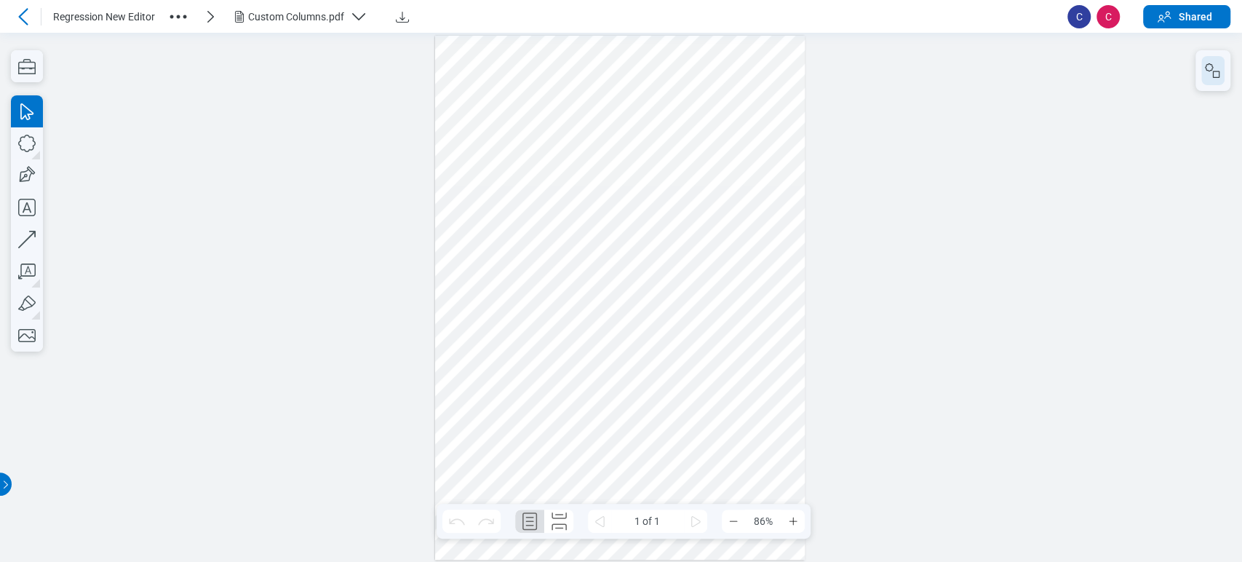
click at [1205, 62] on icon "button" at bounding box center [1213, 70] width 17 height 17
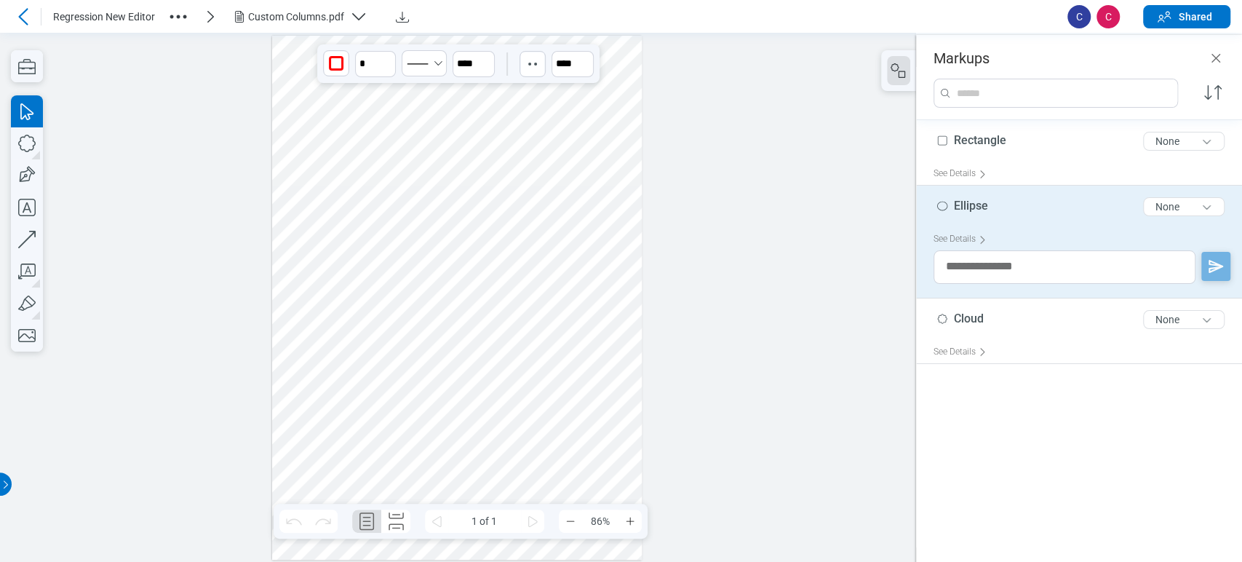
click at [485, 102] on div at bounding box center [457, 298] width 370 height 524
drag, startPoint x: 485, startPoint y: 102, endPoint x: 438, endPoint y: 226, distance: 132.5
click at [438, 226] on div at bounding box center [457, 298] width 370 height 524
click at [558, 67] on input "***" at bounding box center [573, 64] width 42 height 26
type input "****"
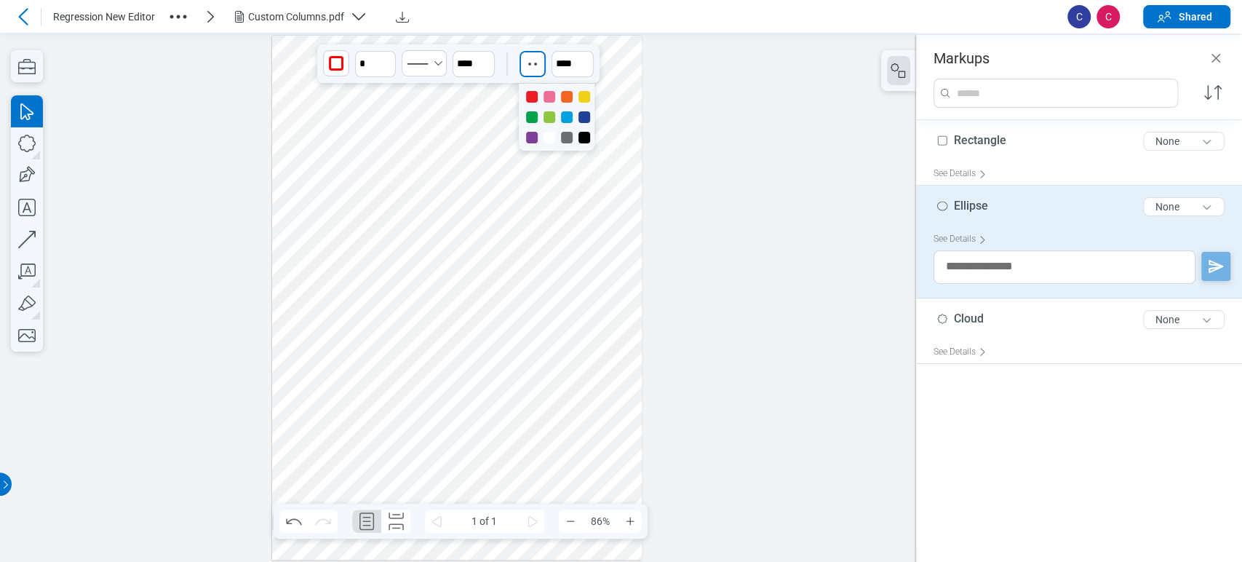
click at [540, 57] on div "button" at bounding box center [532, 63] width 23 height 23
click at [582, 97] on div at bounding box center [585, 97] width 12 height 12
click at [438, 66] on icon "Select Solid" at bounding box center [438, 64] width 12 height 12
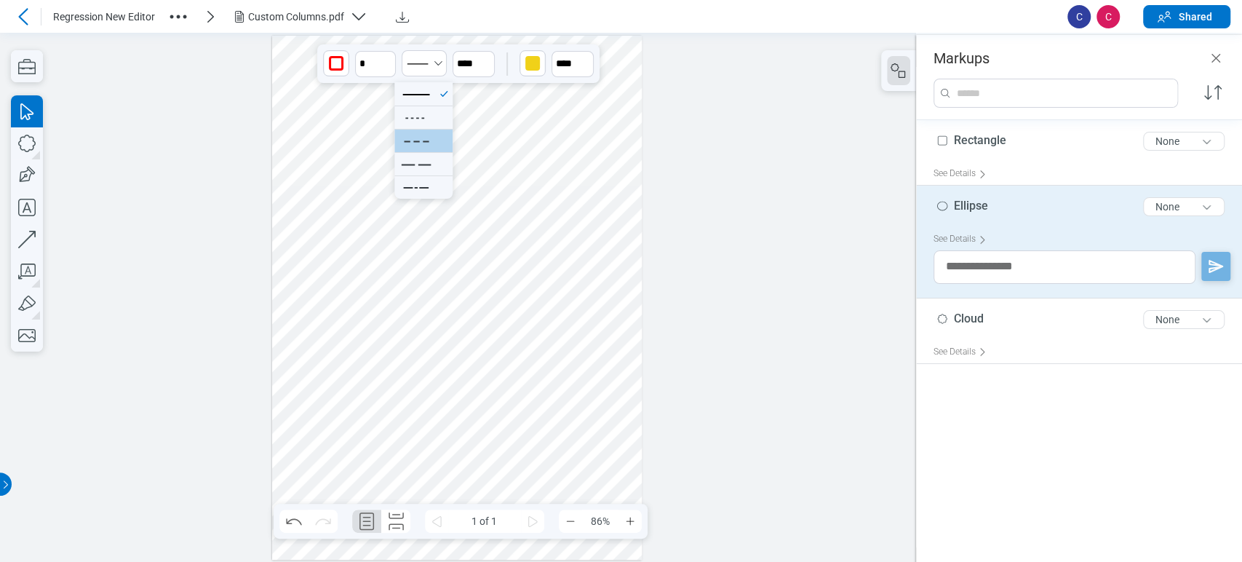
drag, startPoint x: 424, startPoint y: 183, endPoint x: 414, endPoint y: 150, distance: 34.1
click at [419, 174] on ul at bounding box center [424, 140] width 58 height 116
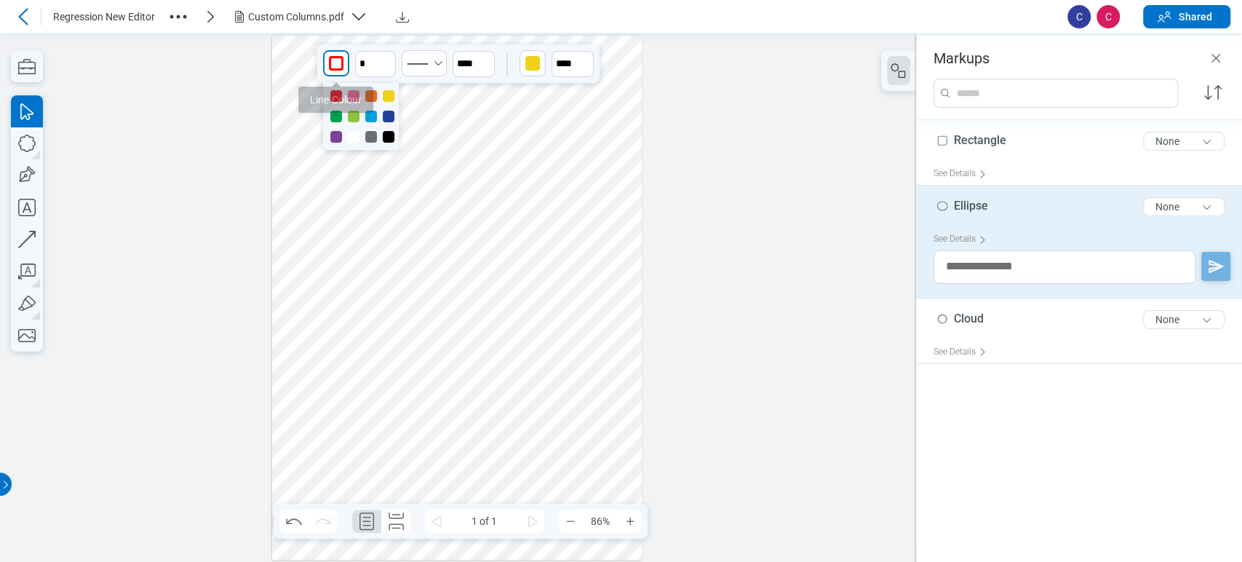
click at [333, 70] on div "button" at bounding box center [336, 63] width 15 height 15
click at [384, 92] on div at bounding box center [389, 96] width 12 height 12
click at [355, 116] on div at bounding box center [354, 117] width 12 height 12
click at [387, 59] on icon "undefined_increment" at bounding box center [389, 58] width 12 height 12
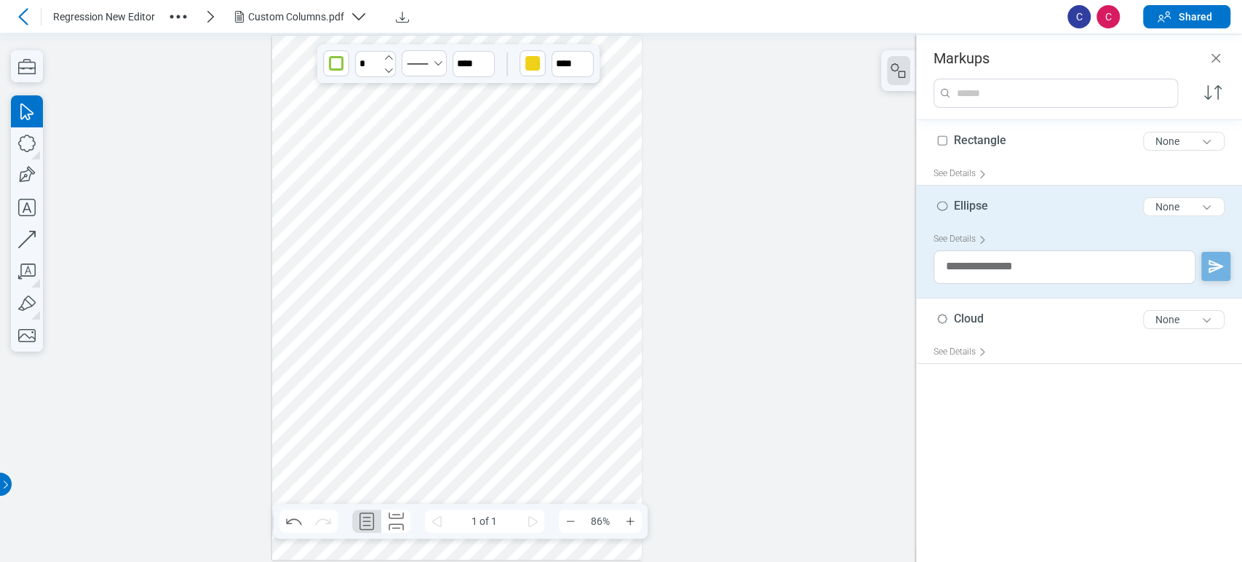
click at [387, 59] on icon "undefined_increment" at bounding box center [389, 58] width 12 height 12
type input "*"
drag, startPoint x: 556, startPoint y: 215, endPoint x: 526, endPoint y: 164, distance: 59.4
click at [554, 215] on div at bounding box center [457, 298] width 370 height 524
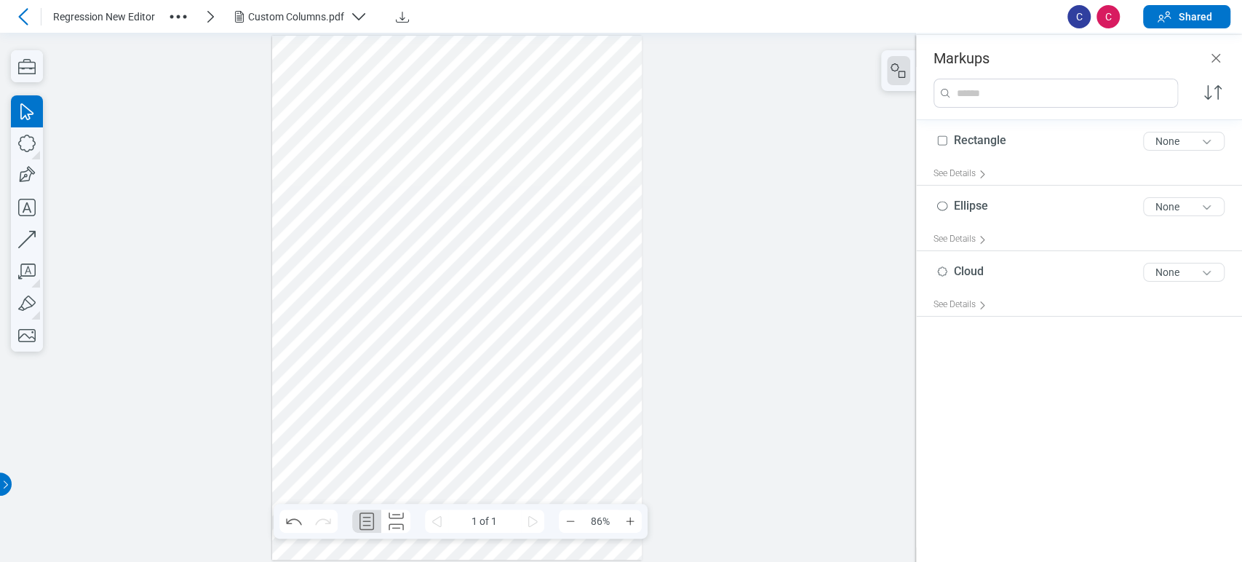
click at [542, 107] on div at bounding box center [457, 298] width 370 height 524
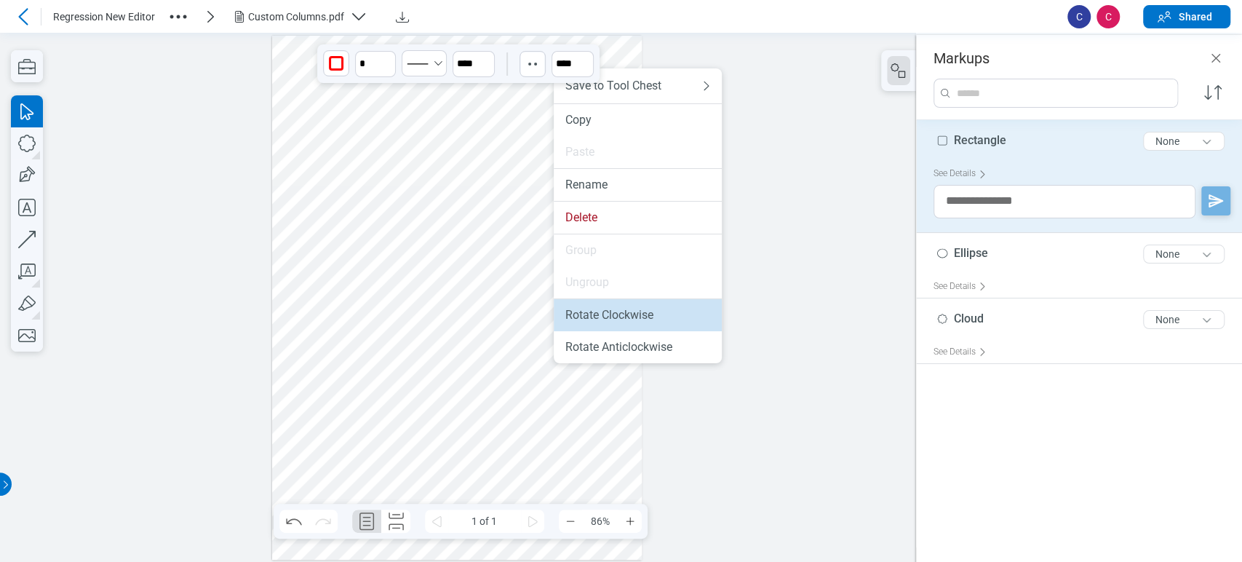
click at [639, 318] on div "Rotate Clockwise" at bounding box center [638, 315] width 145 height 15
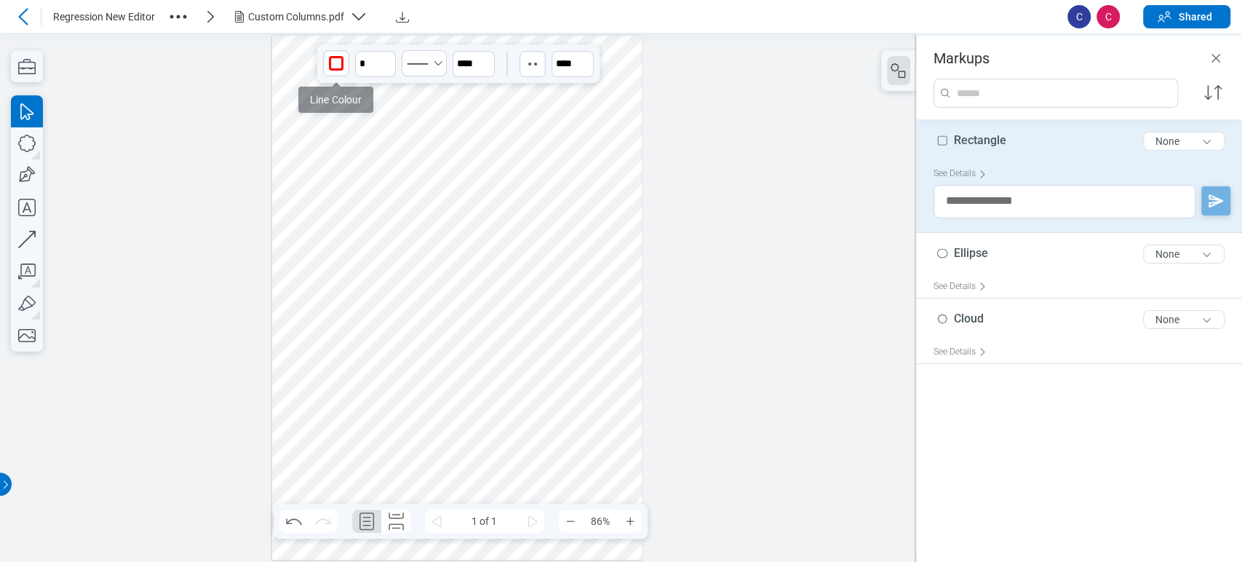
click at [344, 66] on div "button" at bounding box center [336, 63] width 23 height 23
click at [378, 116] on div at bounding box center [361, 116] width 76 height 67
click at [373, 117] on div at bounding box center [371, 117] width 12 height 12
click at [387, 54] on icon "undefined_increment" at bounding box center [389, 58] width 12 height 12
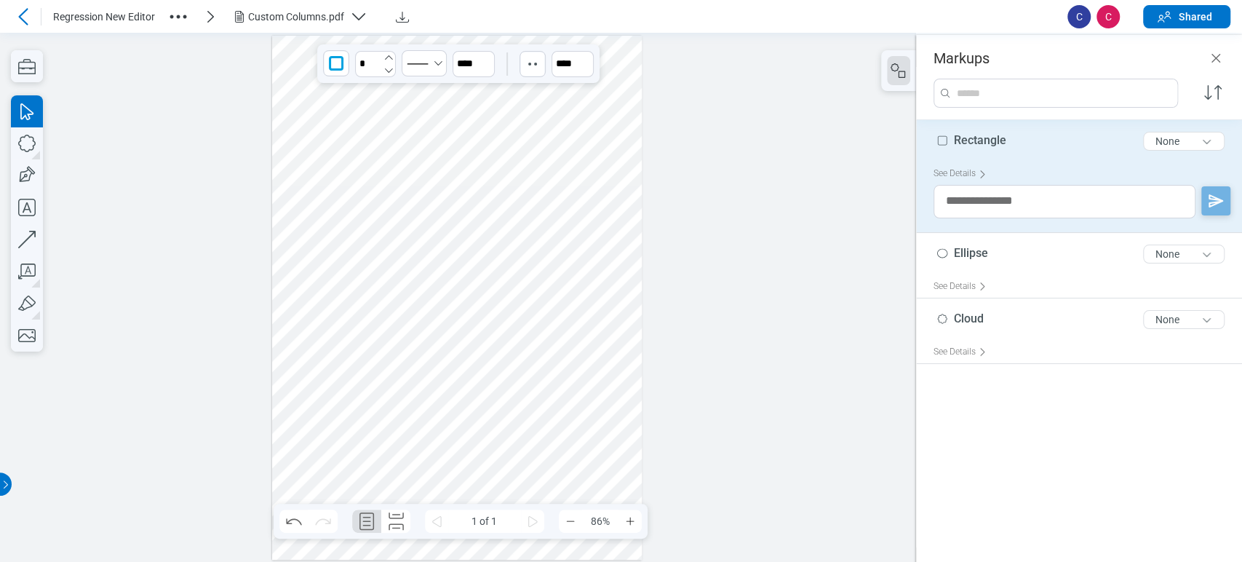
click at [387, 54] on icon "undefined_increment" at bounding box center [389, 58] width 12 height 12
type input "*"
click at [595, 187] on div at bounding box center [457, 298] width 370 height 524
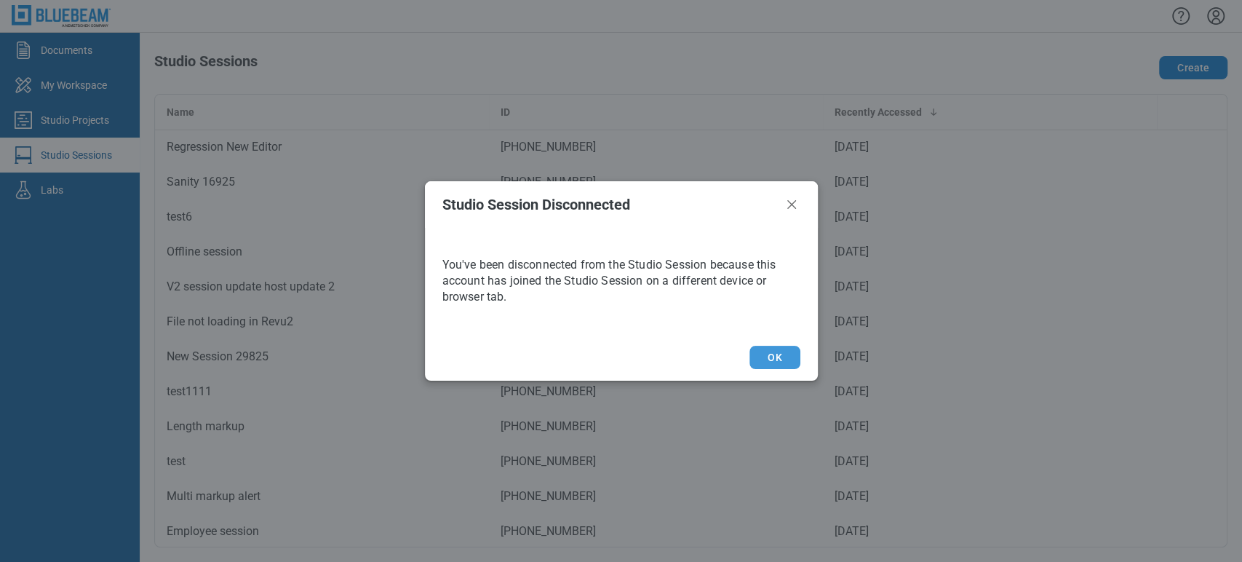
click at [793, 359] on button "OK" at bounding box center [775, 357] width 50 height 23
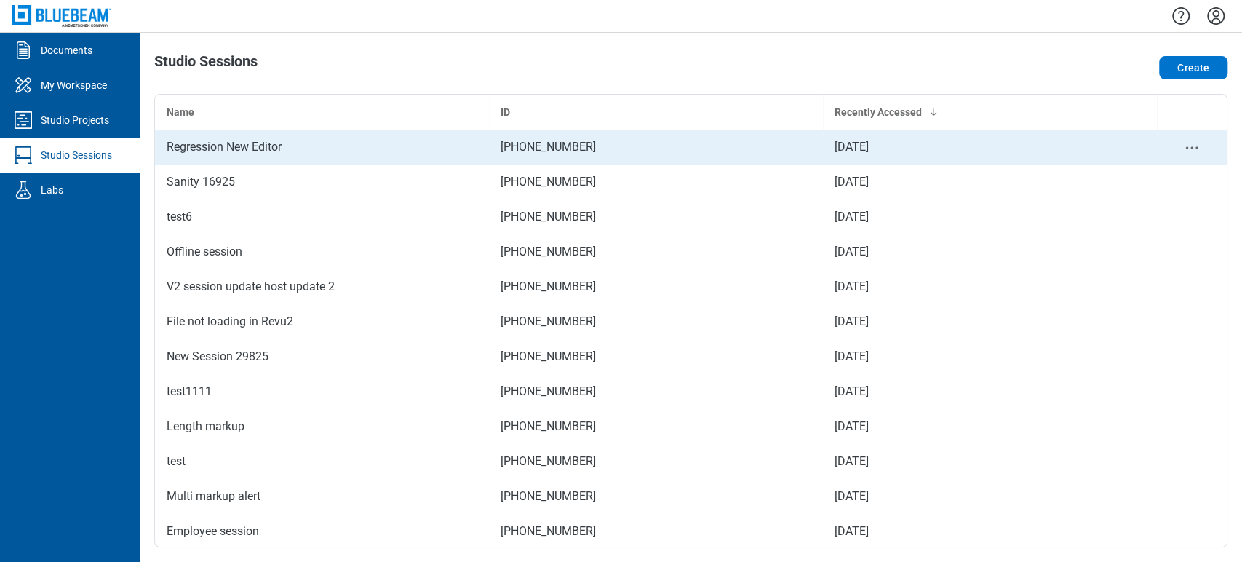
click at [317, 146] on div "Regression New Editor" at bounding box center [322, 146] width 311 height 17
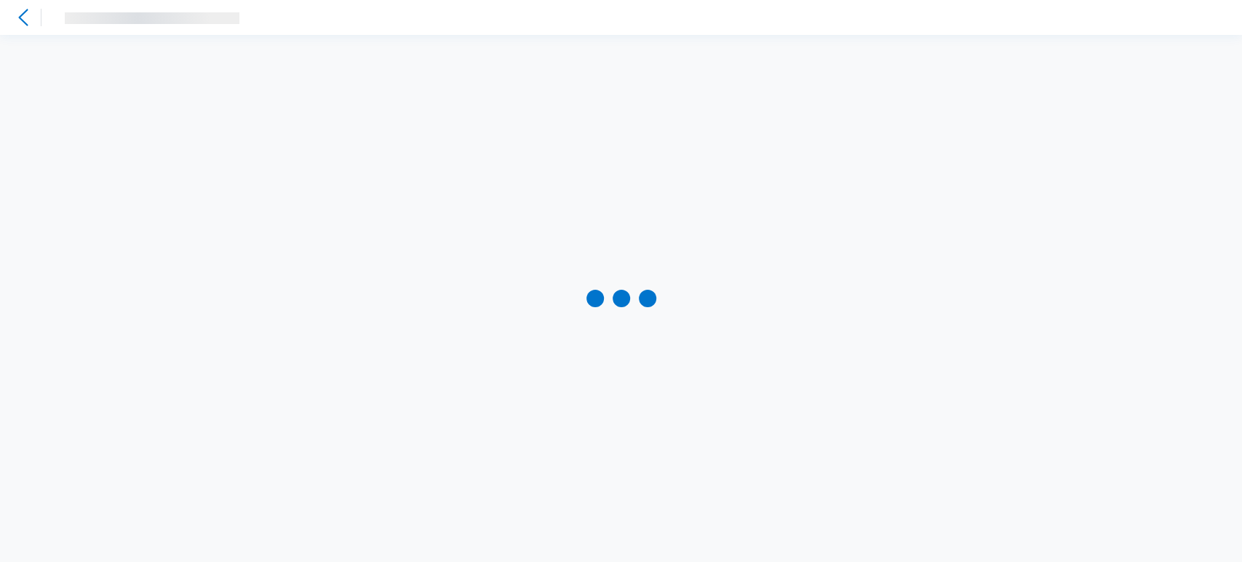
click at [317, 146] on div at bounding box center [621, 298] width 1242 height 527
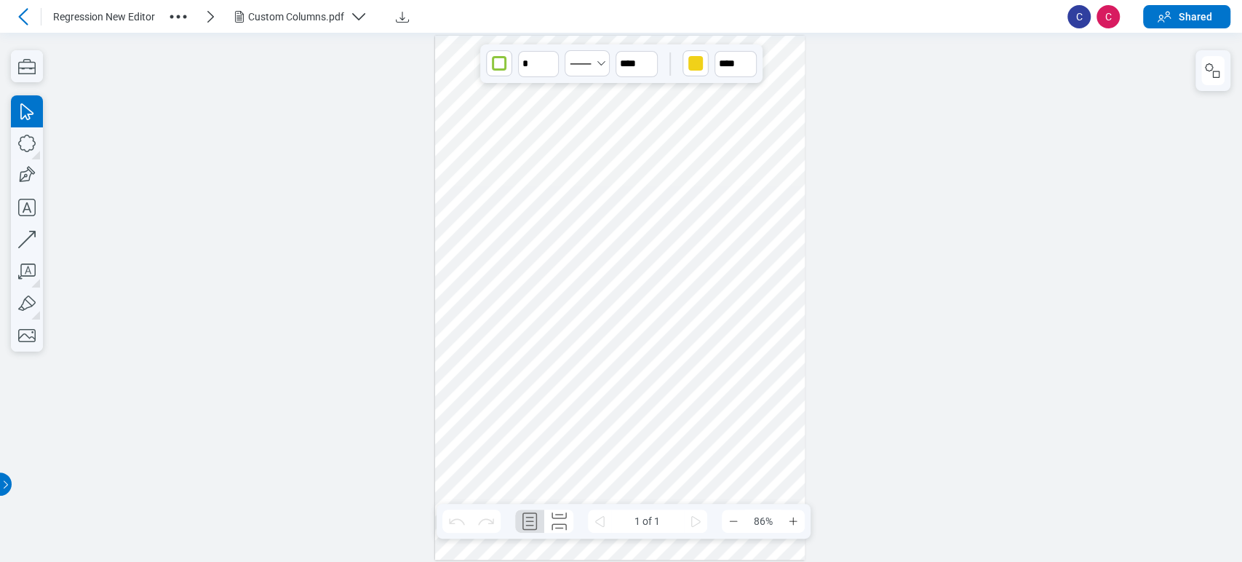
drag, startPoint x: 617, startPoint y: 119, endPoint x: 748, endPoint y: 127, distance: 130.5
click at [748, 127] on div at bounding box center [620, 298] width 370 height 524
drag, startPoint x: 699, startPoint y: 136, endPoint x: 475, endPoint y: 202, distance: 232.9
click at [469, 203] on div at bounding box center [620, 298] width 370 height 524
drag, startPoint x: 751, startPoint y: 119, endPoint x: 740, endPoint y: 191, distance: 73.0
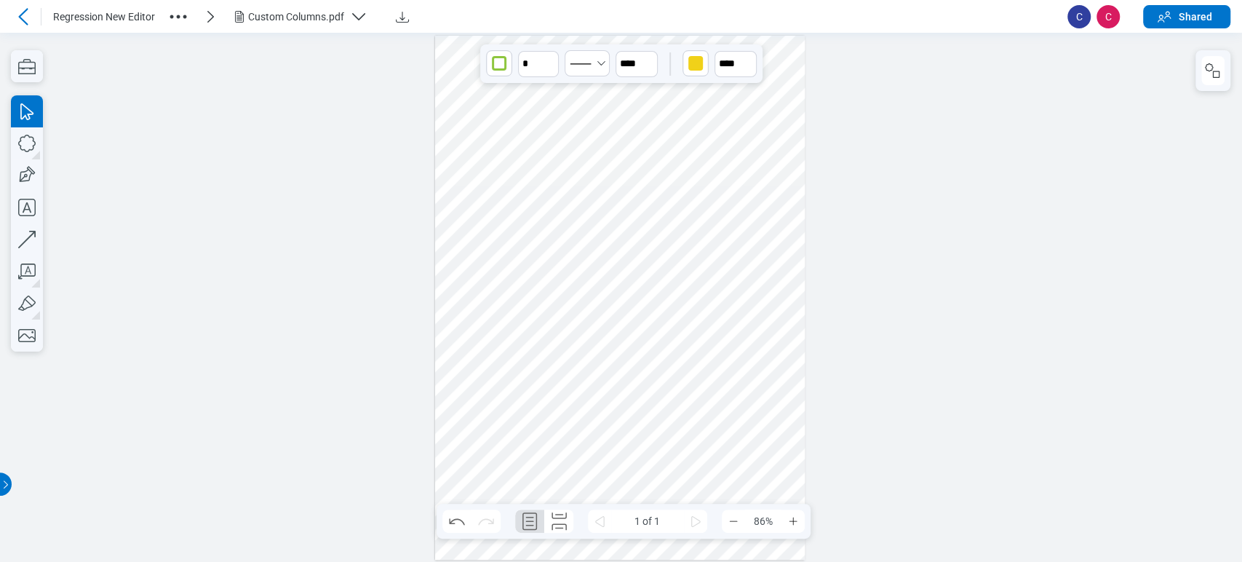
click at [543, 189] on div at bounding box center [620, 298] width 370 height 524
drag, startPoint x: 861, startPoint y: 186, endPoint x: 833, endPoint y: 178, distance: 29.5
click at [857, 180] on div at bounding box center [621, 297] width 1242 height 529
